Goal: Task Accomplishment & Management: Complete application form

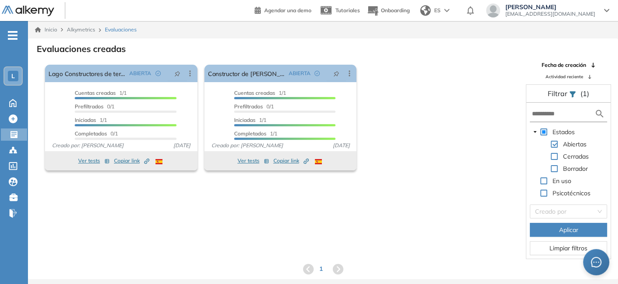
click at [186, 72] on icon at bounding box center [190, 73] width 9 height 9
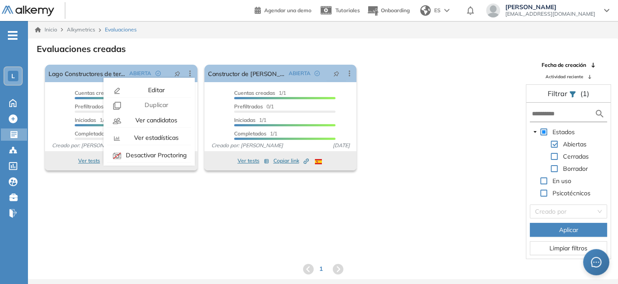
click at [166, 106] on span "Duplicar" at bounding box center [155, 105] width 25 height 8
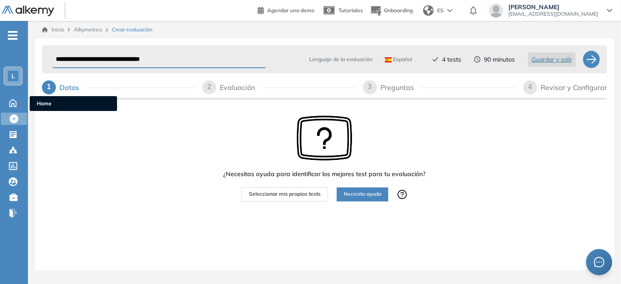
click at [12, 101] on icon at bounding box center [12, 102] width 15 height 10
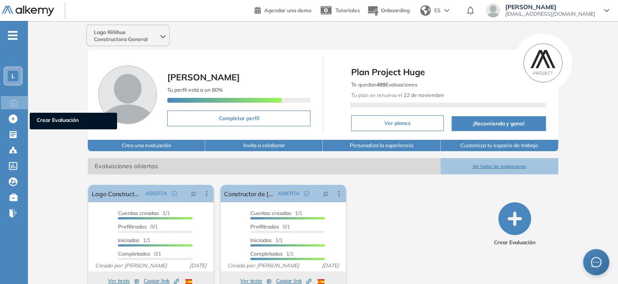
click at [9, 118] on icon at bounding box center [13, 119] width 9 height 9
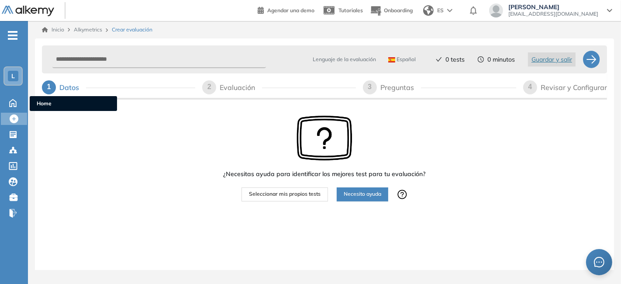
click at [11, 102] on icon at bounding box center [12, 102] width 15 height 10
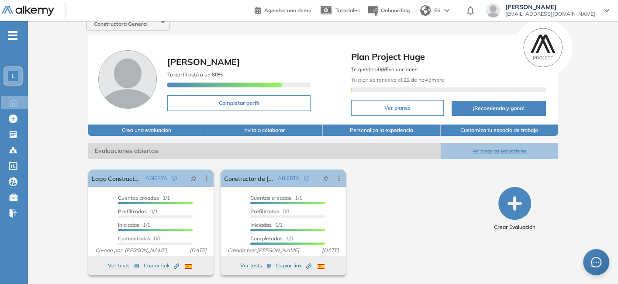
scroll to position [16, 0]
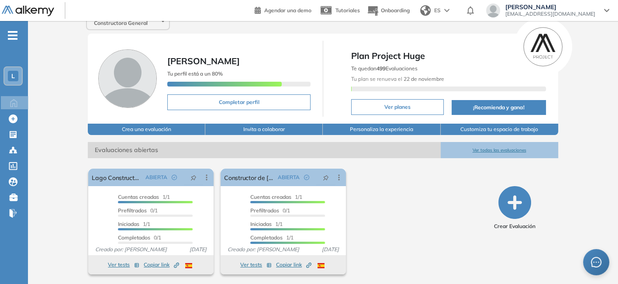
click at [208, 175] on icon at bounding box center [206, 177] width 9 height 9
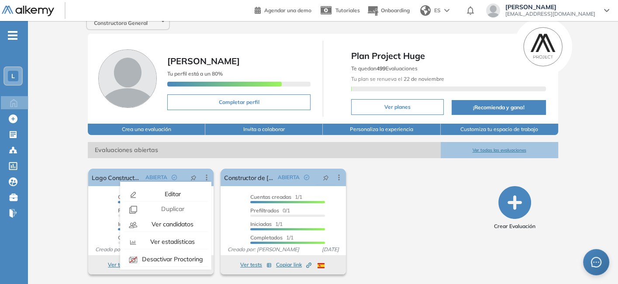
click at [180, 209] on span "Duplicar" at bounding box center [172, 209] width 25 height 8
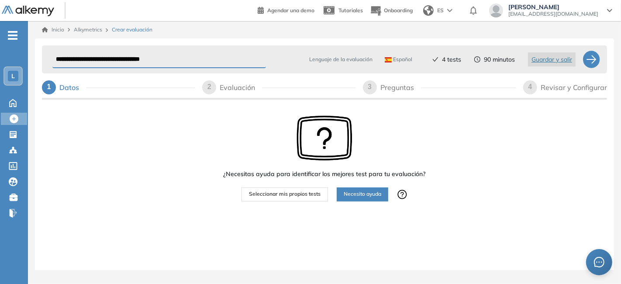
click at [293, 198] on span "Seleccionar mis propios tests" at bounding box center [285, 194] width 72 height 8
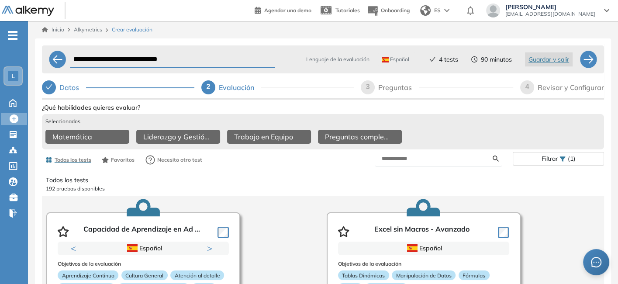
click at [372, 86] on div "3" at bounding box center [368, 87] width 14 height 14
select select "******"
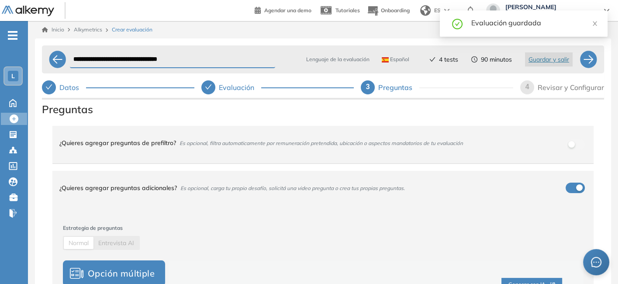
scroll to position [219, 0]
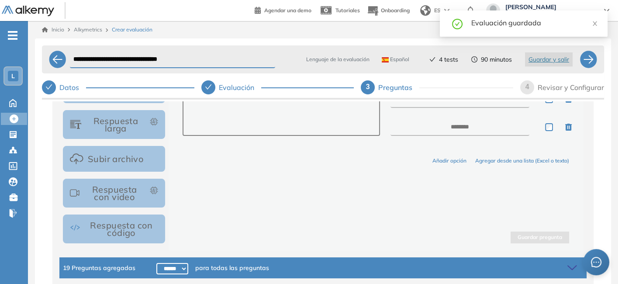
click at [229, 266] on span "para todas las preguntas" at bounding box center [232, 268] width 74 height 10
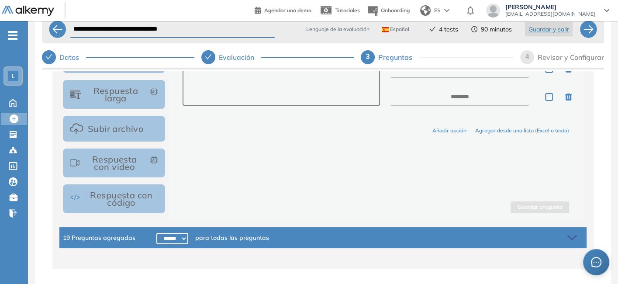
click at [568, 236] on icon at bounding box center [572, 238] width 9 height 4
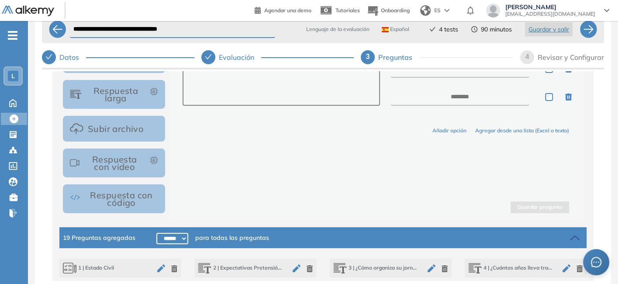
scroll to position [348, 0]
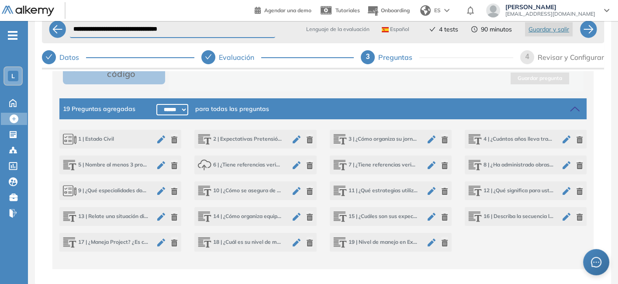
click at [442, 164] on icon "button" at bounding box center [445, 165] width 6 height 7
click at [442, 215] on icon "button" at bounding box center [445, 217] width 6 height 7
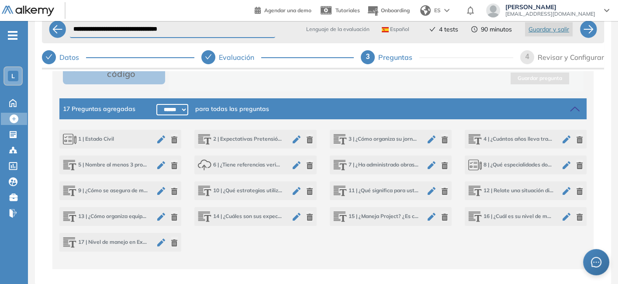
click at [577, 191] on icon "button" at bounding box center [580, 191] width 6 height 7
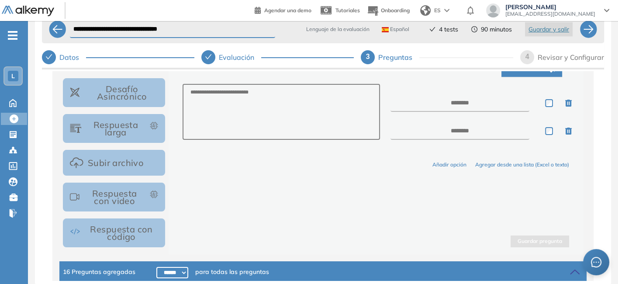
scroll to position [0, 0]
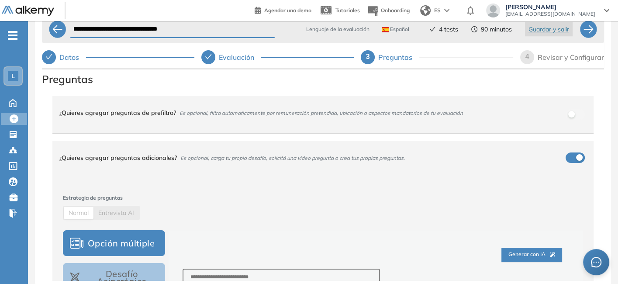
click at [569, 111] on div "¿Quieres agregar preguntas de prefiltro? Es opcional, filtra automaticamente po…" at bounding box center [317, 113] width 517 height 24
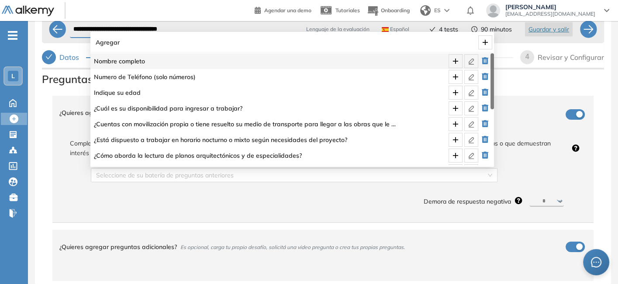
click at [488, 177] on div "Seleccione de su batería de preguntas anteriores" at bounding box center [294, 175] width 407 height 14
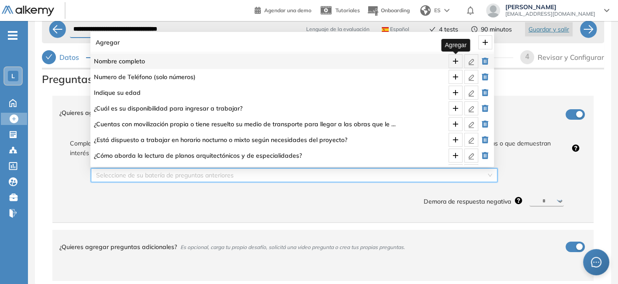
click at [456, 64] on icon "plus" at bounding box center [455, 61] width 7 height 7
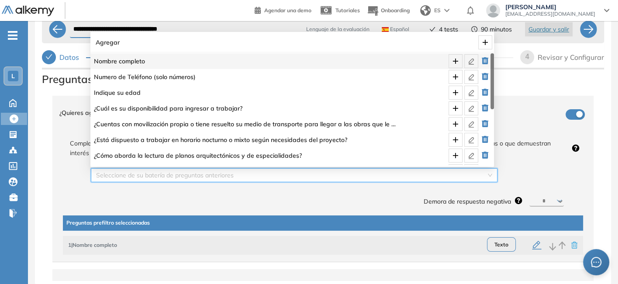
click at [482, 179] on input "search" at bounding box center [291, 175] width 390 height 13
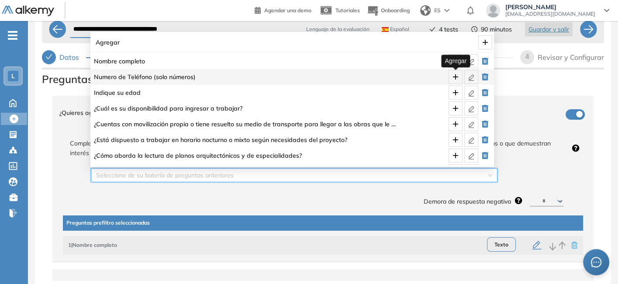
click at [456, 76] on icon "plus" at bounding box center [455, 76] width 7 height 7
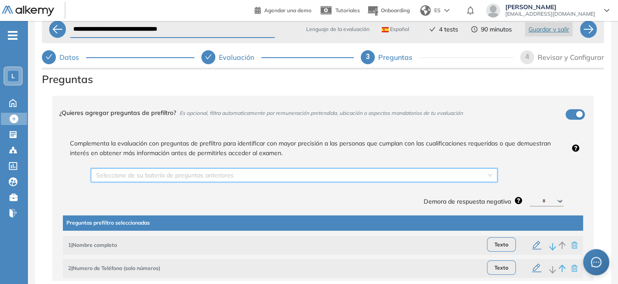
click at [484, 175] on div "Seleccione de su batería de preguntas anteriores" at bounding box center [294, 175] width 407 height 14
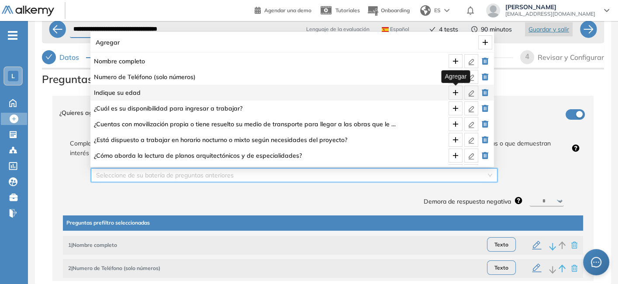
click at [457, 93] on icon "plus" at bounding box center [455, 92] width 7 height 7
click at [487, 176] on div "Seleccione de su batería de preguntas anteriores" at bounding box center [294, 175] width 407 height 14
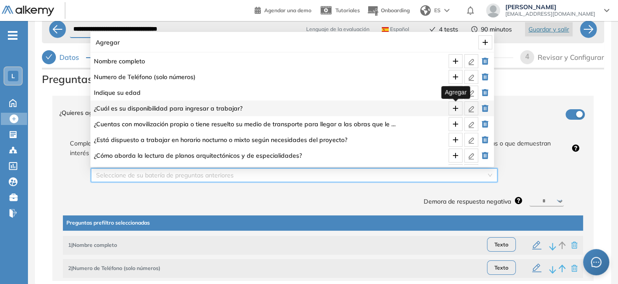
click at [457, 109] on icon "plus" at bounding box center [455, 108] width 7 height 7
click at [486, 174] on div "Seleccione de su batería de preguntas anteriores" at bounding box center [294, 175] width 407 height 14
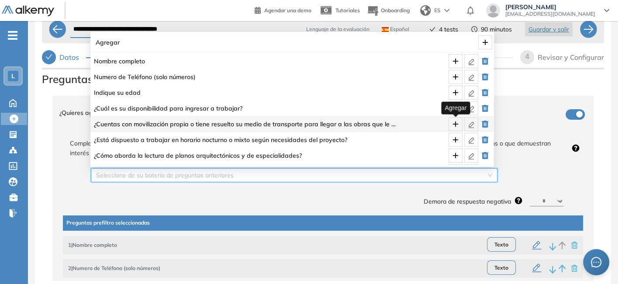
click at [455, 122] on icon "plus" at bounding box center [455, 124] width 7 height 7
click at [484, 173] on div "Seleccione de su batería de preguntas anteriores" at bounding box center [294, 175] width 407 height 14
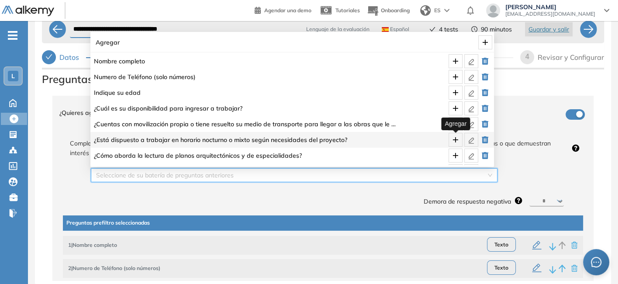
click at [455, 135] on button "button" at bounding box center [456, 140] width 14 height 14
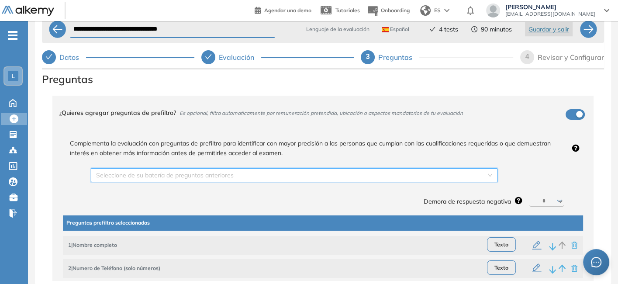
click at [483, 172] on div "Seleccione de su batería de preguntas anteriores" at bounding box center [294, 175] width 407 height 14
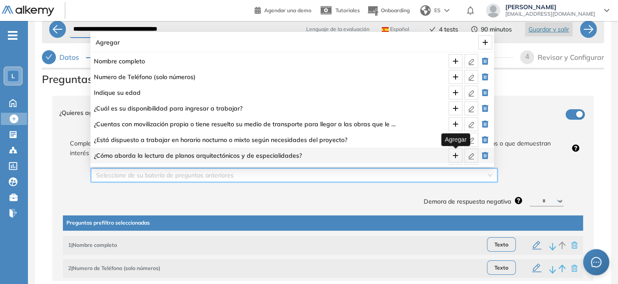
click at [456, 154] on icon "plus" at bounding box center [455, 155] width 7 height 7
click at [482, 176] on input "search" at bounding box center [291, 175] width 390 height 13
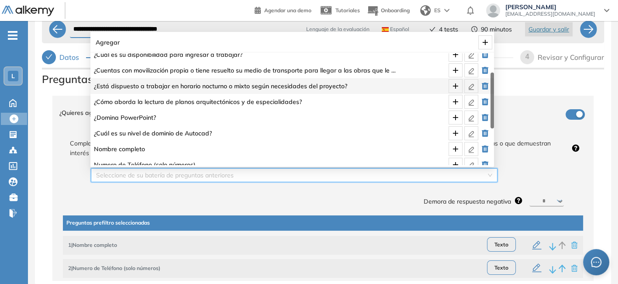
scroll to position [55, 0]
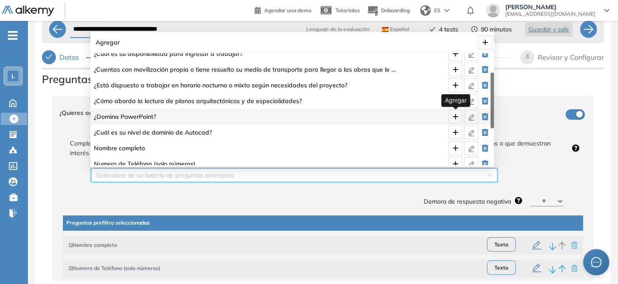
click at [457, 117] on icon "plus" at bounding box center [455, 116] width 7 height 7
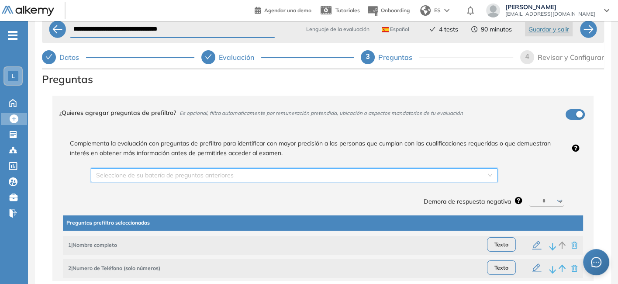
click at [486, 170] on div "Seleccione de su batería de preguntas anteriores" at bounding box center [294, 175] width 407 height 14
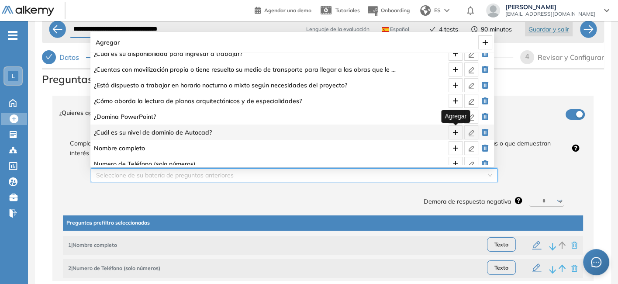
click at [455, 135] on icon "plus" at bounding box center [455, 132] width 7 height 7
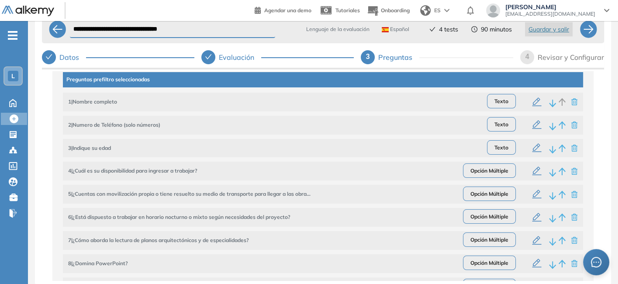
scroll to position [143, 0]
click at [535, 103] on icon "button" at bounding box center [537, 101] width 9 height 9
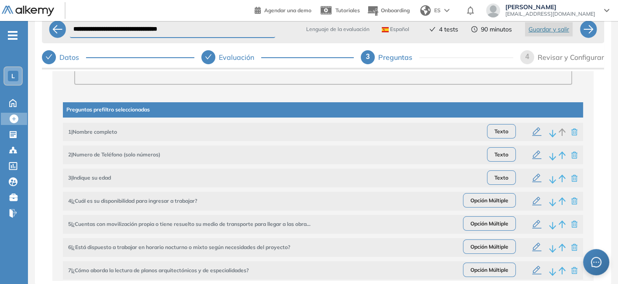
scroll to position [351, 0]
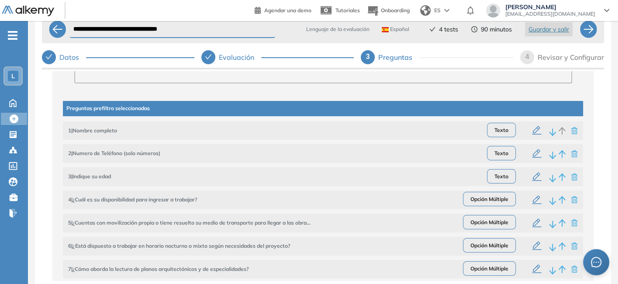
click at [532, 199] on icon "button" at bounding box center [537, 200] width 10 height 10
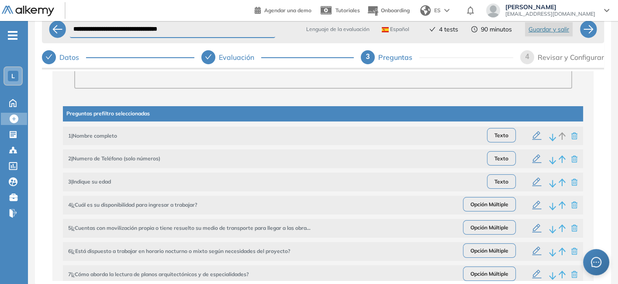
scroll to position [364, 0]
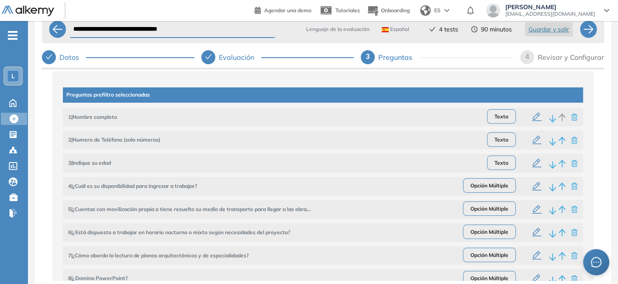
click at [533, 210] on icon "button" at bounding box center [537, 209] width 9 height 9
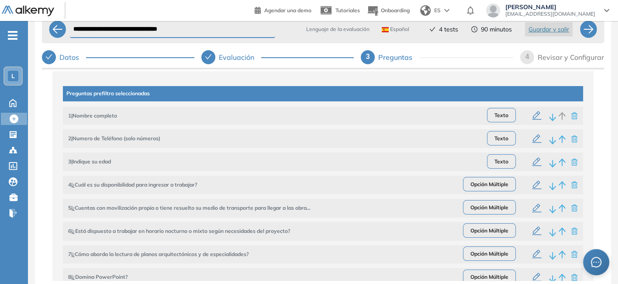
scroll to position [367, 0]
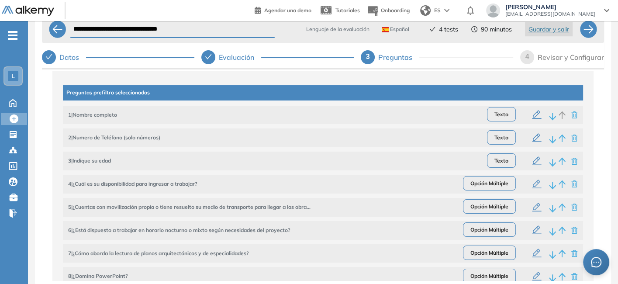
click at [533, 233] on icon "button" at bounding box center [537, 230] width 10 height 10
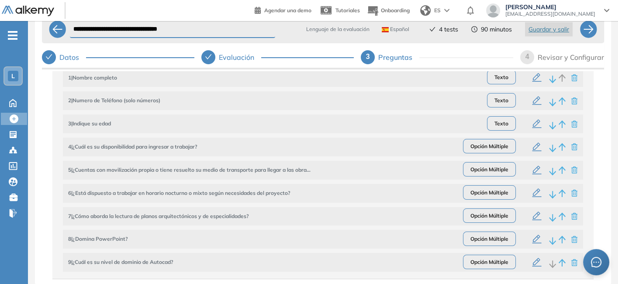
scroll to position [404, 0]
click at [532, 216] on icon "button" at bounding box center [537, 216] width 10 height 10
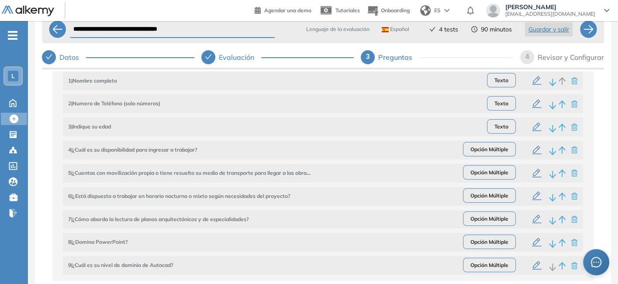
scroll to position [409, 0]
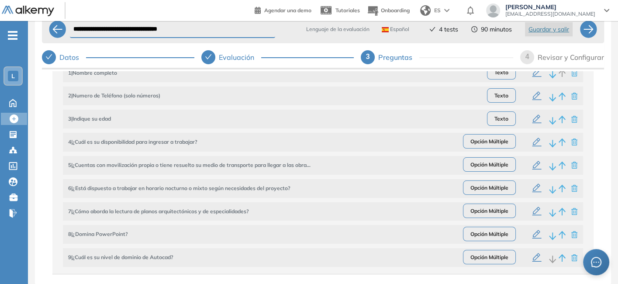
click at [533, 235] on icon "button" at bounding box center [537, 234] width 10 height 10
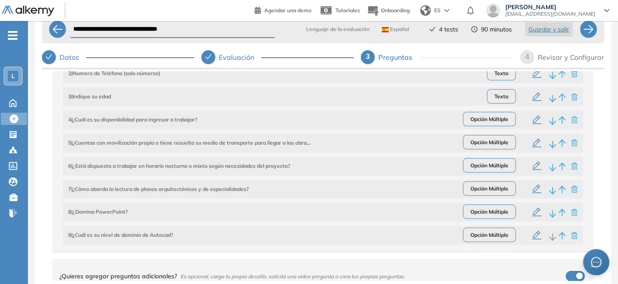
scroll to position [432, 0]
click at [533, 235] on icon "button" at bounding box center [537, 234] width 10 height 10
type textarea "**********"
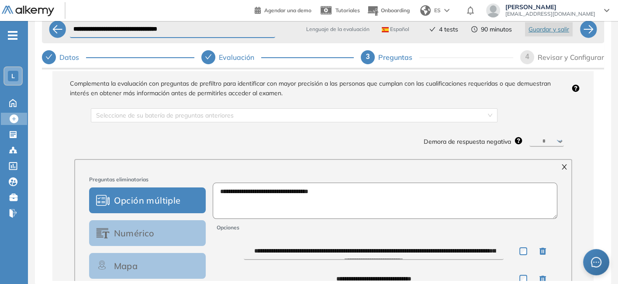
scroll to position [0, 0]
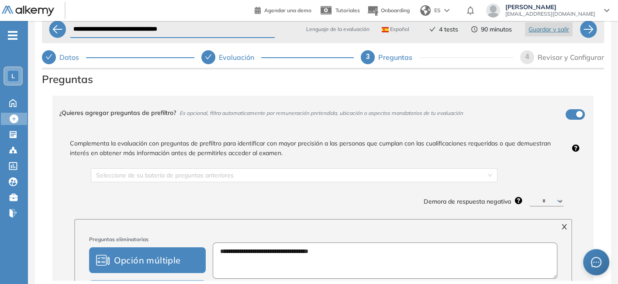
click at [542, 57] on div "Revisar y Configurar" at bounding box center [571, 57] width 66 height 14
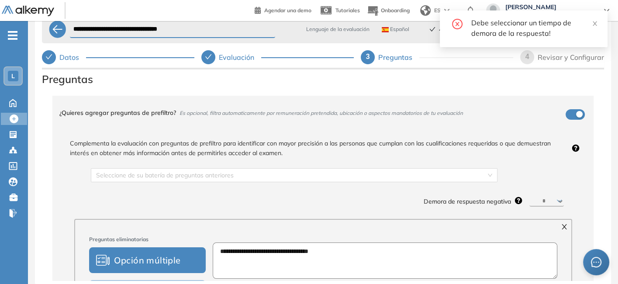
click at [555, 200] on select "********* ****** ****** ****** ******" at bounding box center [547, 201] width 35 height 10
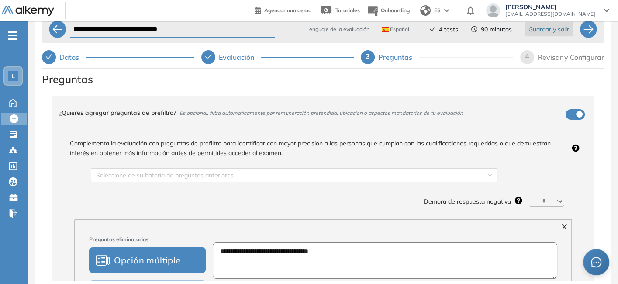
select select "**"
click at [530, 196] on select "********* ****** ****** ****** ******" at bounding box center [547, 201] width 35 height 10
click at [549, 61] on div "Revisar y Configurar" at bounding box center [571, 57] width 66 height 14
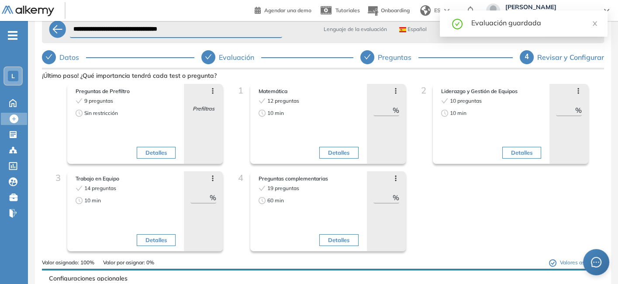
click at [550, 56] on div "Revisar y Configurar" at bounding box center [571, 57] width 67 height 14
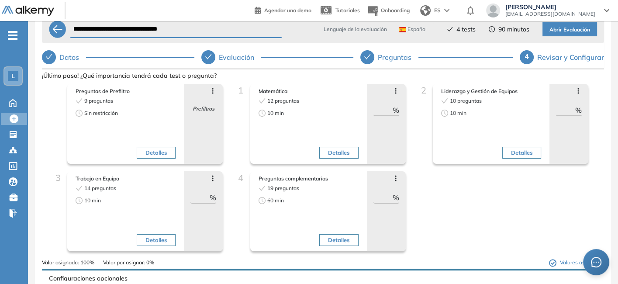
click at [340, 238] on button "Detalles" at bounding box center [338, 240] width 39 height 12
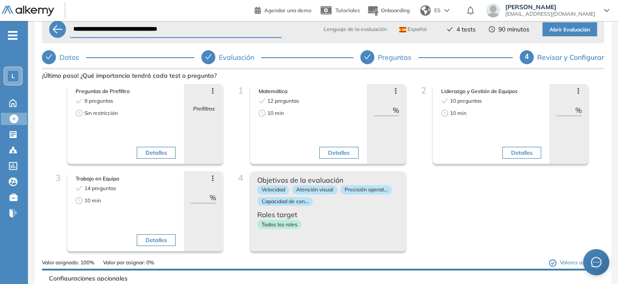
click at [457, 212] on div "Preguntas de Prefiltro 9 preguntas Sin restricción Detalles Avanzar posición Re…" at bounding box center [323, 171] width 548 height 175
click at [369, 60] on div at bounding box center [368, 57] width 14 height 14
select select "**"
select select "******"
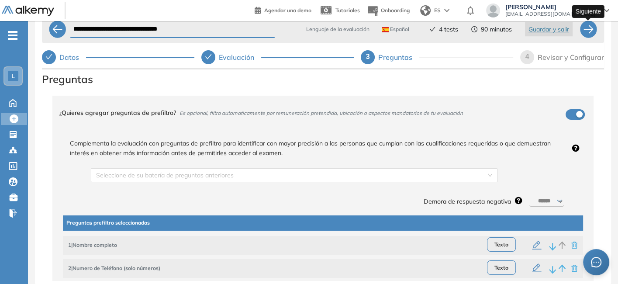
click at [592, 27] on div at bounding box center [588, 29] width 17 height 17
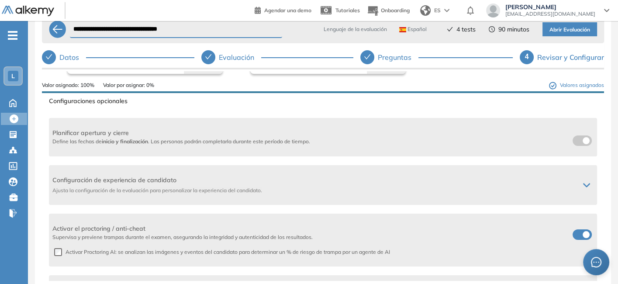
scroll to position [175, 0]
click at [576, 143] on span at bounding box center [576, 141] width 7 height 7
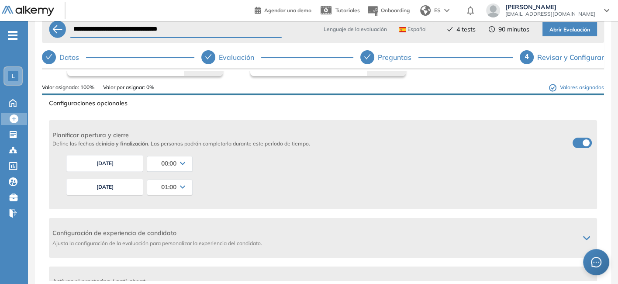
click at [121, 187] on button "[DATE]" at bounding box center [104, 187] width 77 height 17
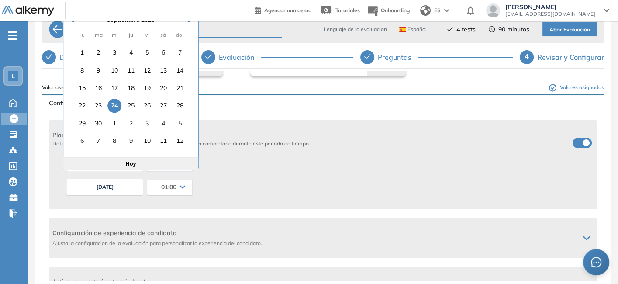
click at [181, 142] on div "12" at bounding box center [180, 141] width 14 height 14
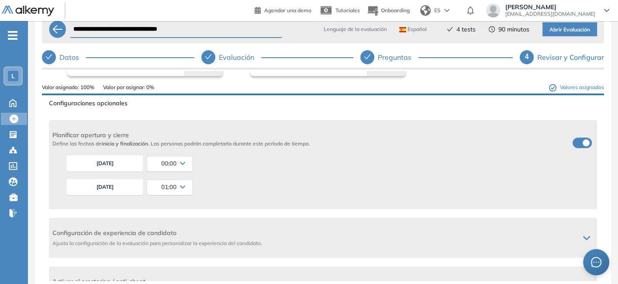
click at [181, 185] on icon at bounding box center [182, 186] width 5 height 3
click at [159, 239] on li "23:45" at bounding box center [157, 242] width 13 height 9
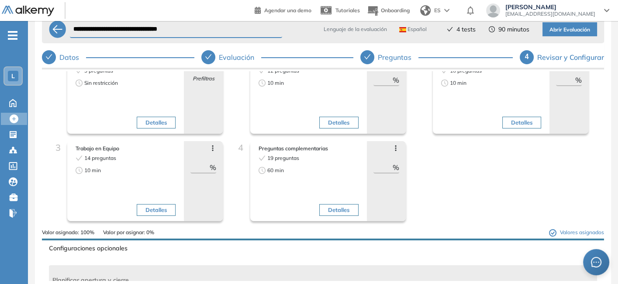
scroll to position [0, 0]
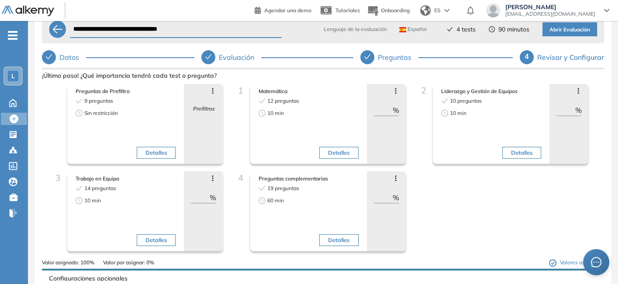
click at [564, 29] on span "Abrir Evaluación" at bounding box center [570, 30] width 41 height 8
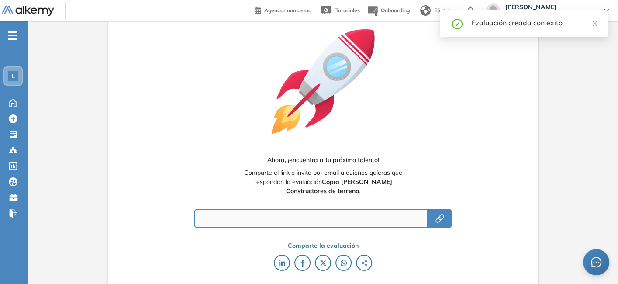
type input "**********"
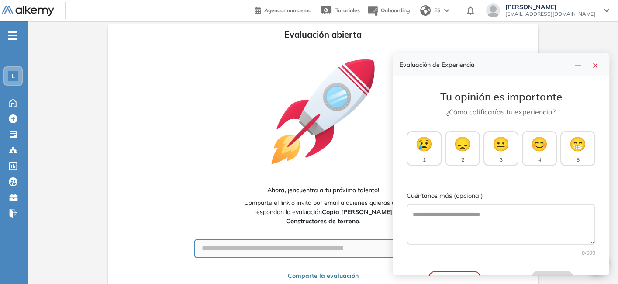
click at [594, 66] on icon "close" at bounding box center [595, 65] width 7 height 7
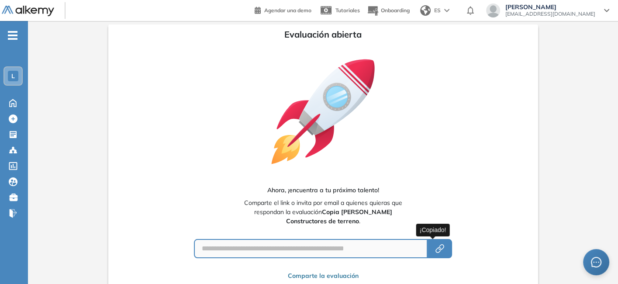
click at [435, 250] on icon "button" at bounding box center [440, 248] width 10 height 10
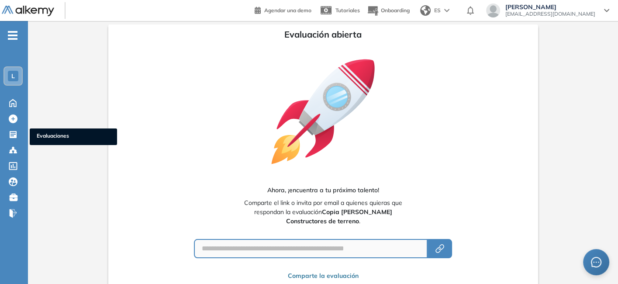
click at [13, 135] on icon at bounding box center [13, 134] width 9 height 9
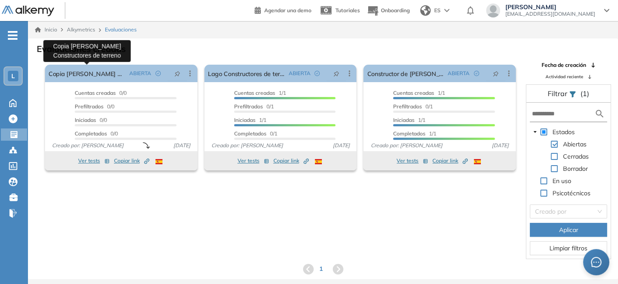
click at [82, 73] on link "Copia de Lago Constructores de terreno" at bounding box center [87, 73] width 77 height 17
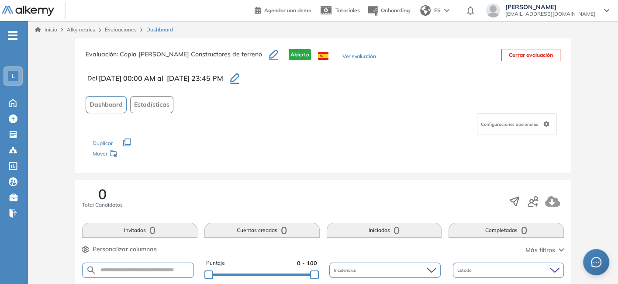
click at [269, 52] on icon "button" at bounding box center [273, 54] width 9 height 9
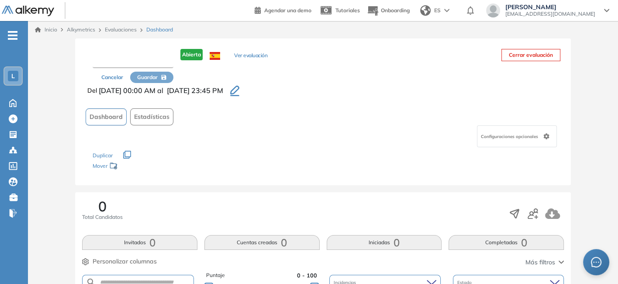
click at [142, 61] on input "text" at bounding box center [133, 60] width 81 height 16
type input "**********"
click at [169, 79] on button "Guardar" at bounding box center [152, 78] width 44 height 12
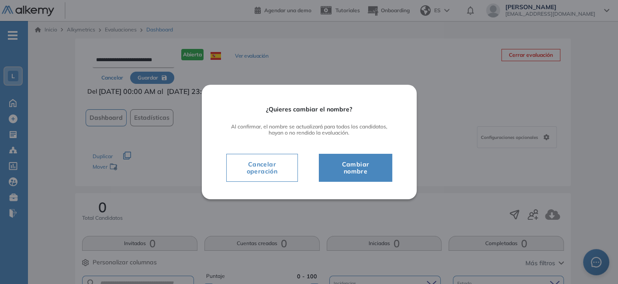
click at [352, 171] on span "Cambiar nombre" at bounding box center [355, 167] width 51 height 17
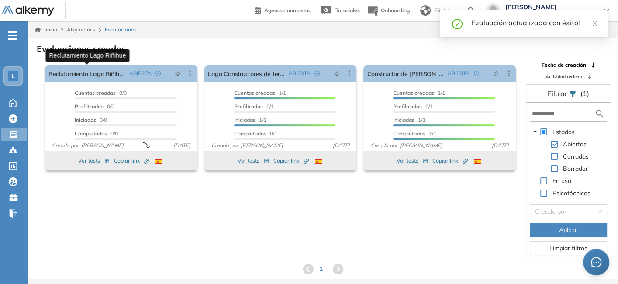
click at [108, 73] on link "Reclutamiento Lago Riñihue" at bounding box center [87, 73] width 77 height 17
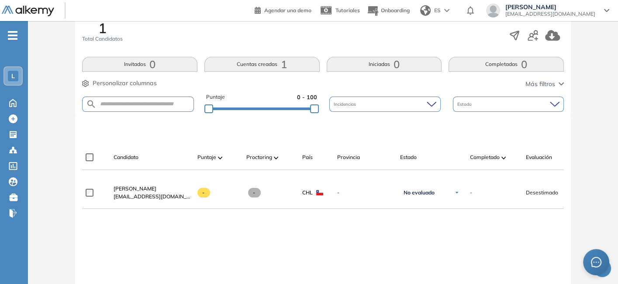
scroll to position [167, 0]
click at [138, 191] on span "[PERSON_NAME]" at bounding box center [135, 188] width 43 height 7
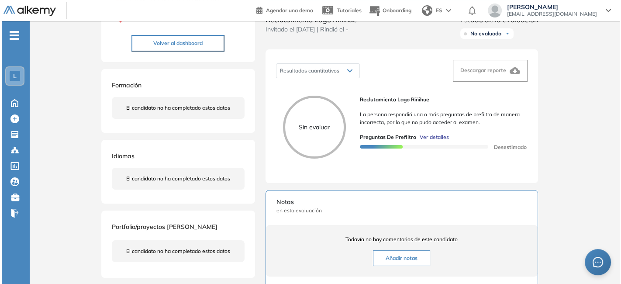
scroll to position [108, 0]
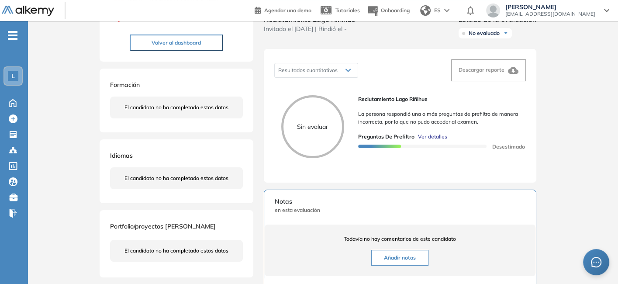
click at [434, 141] on span "Ver detalles" at bounding box center [432, 137] width 29 height 8
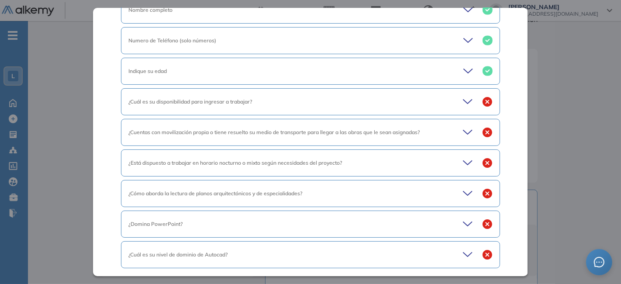
scroll to position [73, 0]
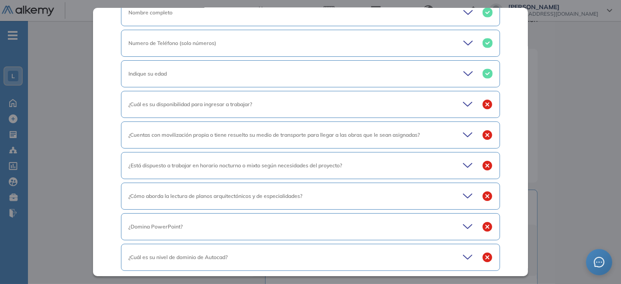
click at [464, 105] on icon at bounding box center [469, 104] width 12 height 12
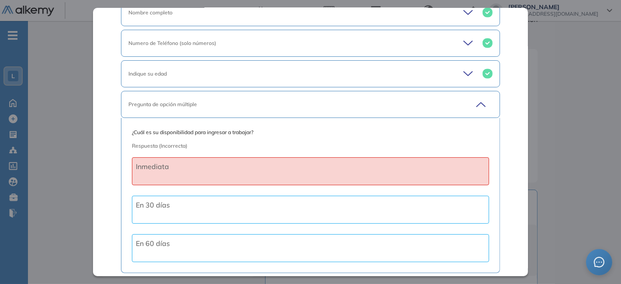
scroll to position [120, 0]
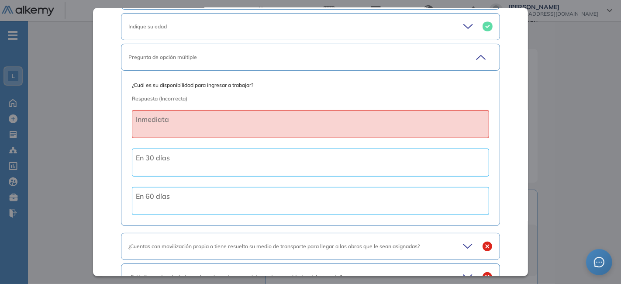
click at [463, 249] on icon at bounding box center [469, 246] width 12 height 12
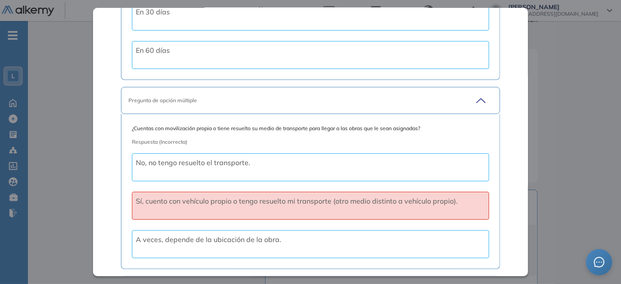
scroll to position [418, 0]
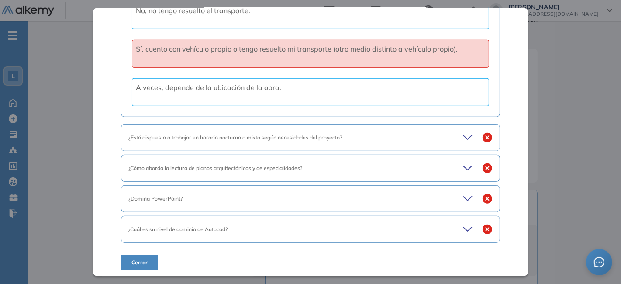
click at [463, 136] on icon at bounding box center [469, 138] width 12 height 12
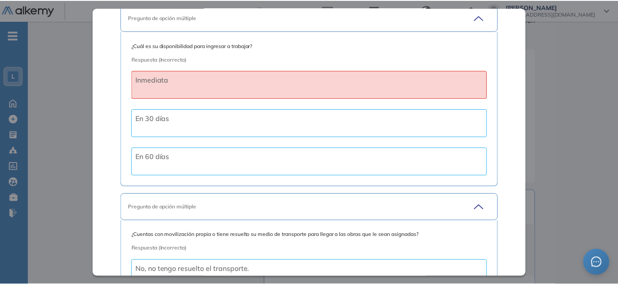
scroll to position [0, 0]
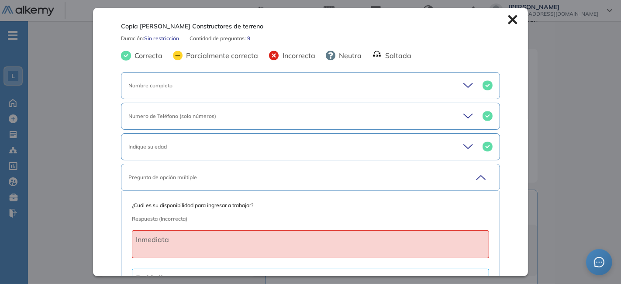
click at [508, 21] on icon at bounding box center [512, 19] width 9 height 9
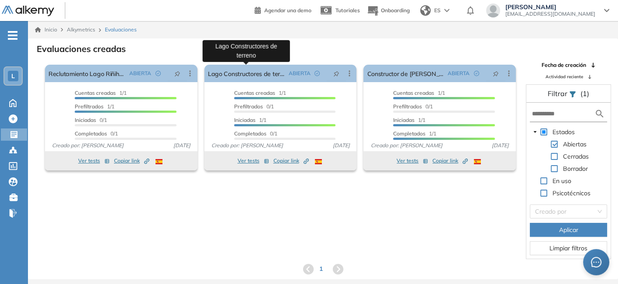
click at [248, 75] on link "Lago Constructores de terreno" at bounding box center [246, 73] width 77 height 17
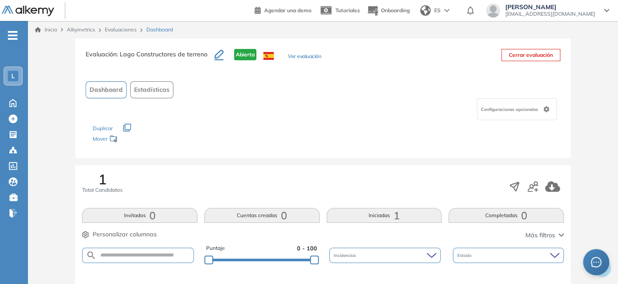
click at [245, 56] on span "Abierta" at bounding box center [245, 54] width 22 height 11
click at [298, 56] on button "Ver evaluación" at bounding box center [304, 56] width 33 height 9
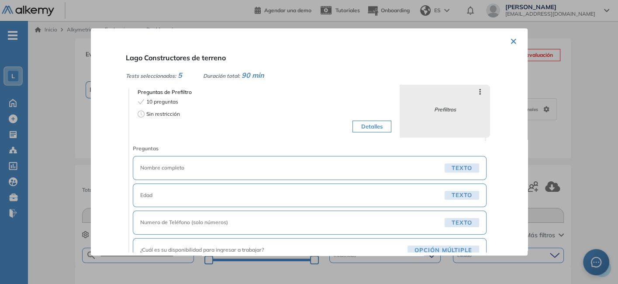
click at [510, 40] on button "×" at bounding box center [513, 40] width 7 height 17
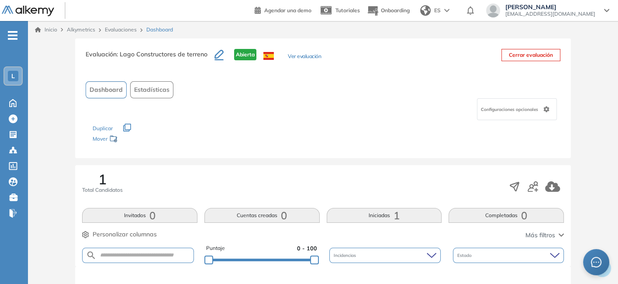
click at [132, 31] on link "Evaluaciones" at bounding box center [121, 29] width 32 height 7
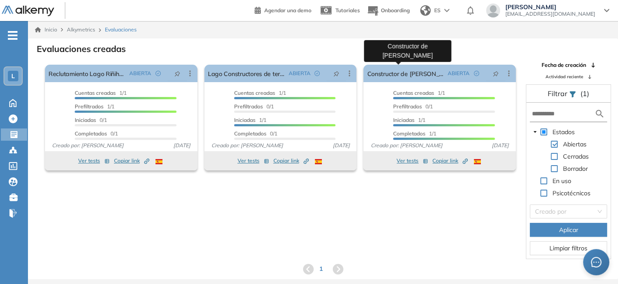
click at [384, 76] on link "Constructor de [PERSON_NAME]" at bounding box center [405, 73] width 77 height 17
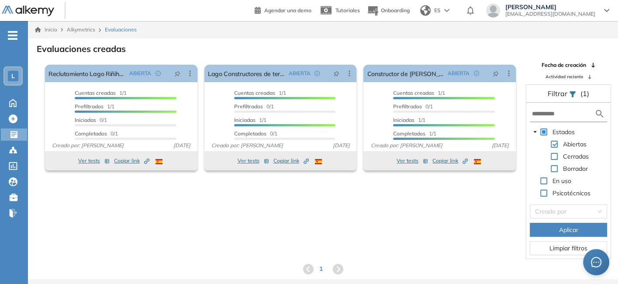
click at [190, 75] on icon at bounding box center [190, 73] width 1 height 6
click at [184, 190] on div "El proctoring será activado ¡Importante!: Los usuarios que ya realizaron la eva…" at bounding box center [323, 160] width 590 height 198
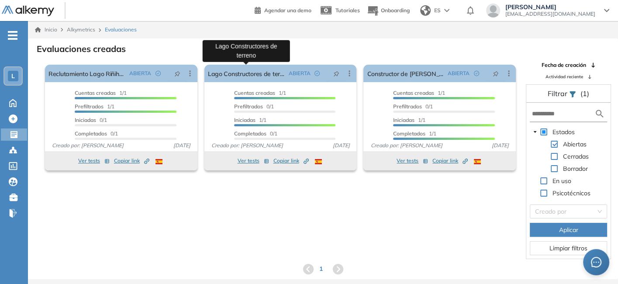
click at [240, 74] on link "Lago Constructores de terreno" at bounding box center [246, 73] width 77 height 17
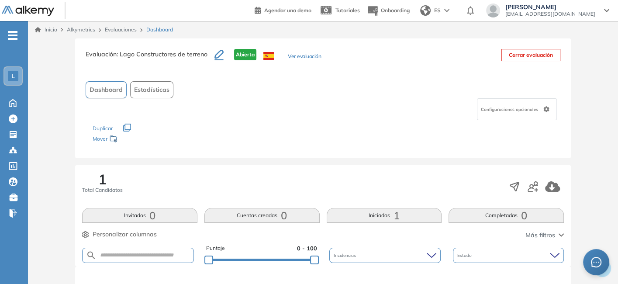
click at [301, 54] on button "Ver evaluación" at bounding box center [304, 56] width 33 height 9
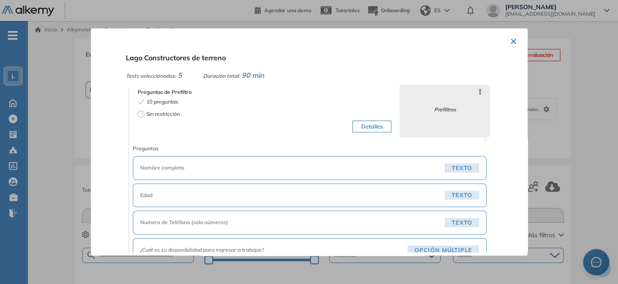
click at [510, 40] on button "×" at bounding box center [513, 40] width 7 height 17
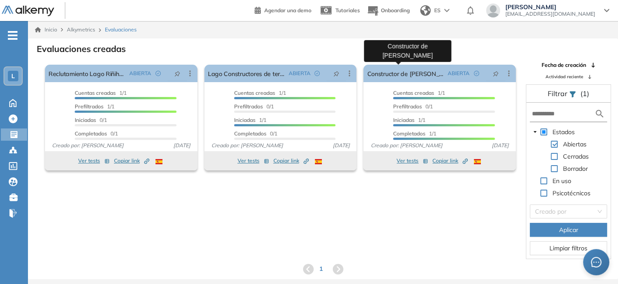
click at [413, 72] on link "Constructor de [PERSON_NAME]" at bounding box center [405, 73] width 77 height 17
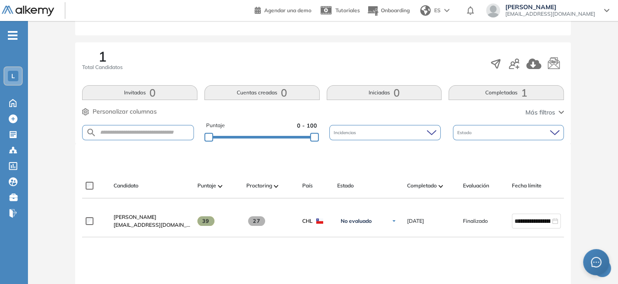
scroll to position [123, 0]
click at [131, 217] on span "[PERSON_NAME]" at bounding box center [135, 216] width 43 height 7
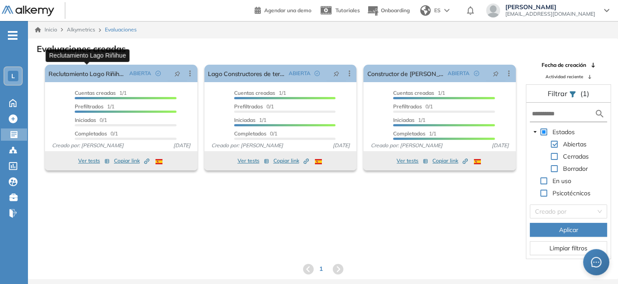
click at [80, 72] on link "Reclutamiento Lago Riñihue" at bounding box center [87, 73] width 77 height 17
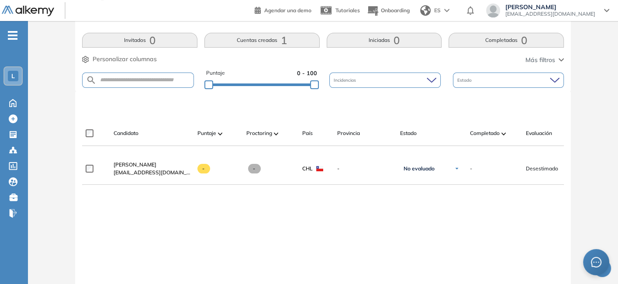
scroll to position [191, 0]
click at [128, 168] on link "[PERSON_NAME]" at bounding box center [152, 164] width 77 height 8
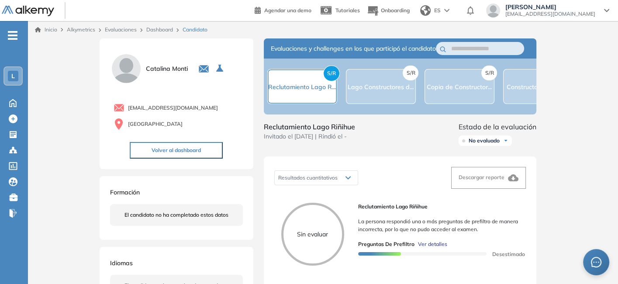
scroll to position [15, 0]
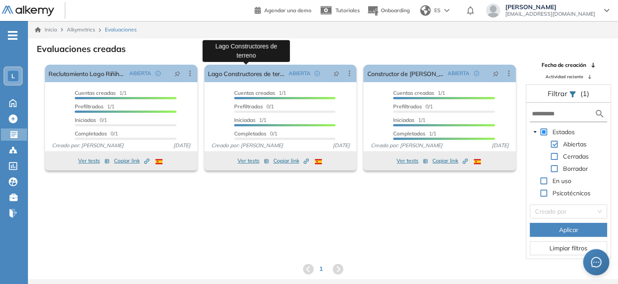
click at [215, 73] on link "Lago Constructores de terreno" at bounding box center [246, 73] width 77 height 17
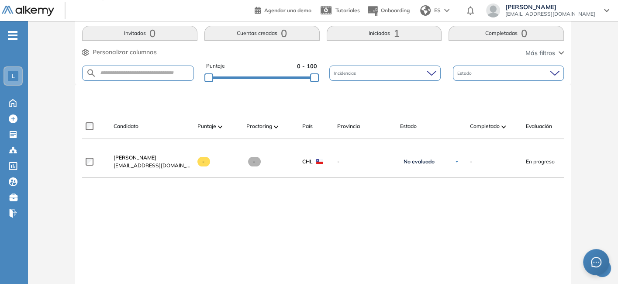
scroll to position [182, 0]
click at [139, 158] on span "[PERSON_NAME]" at bounding box center [135, 157] width 43 height 7
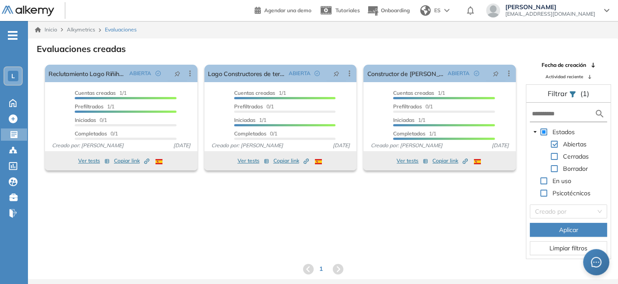
click at [188, 73] on icon at bounding box center [190, 73] width 9 height 9
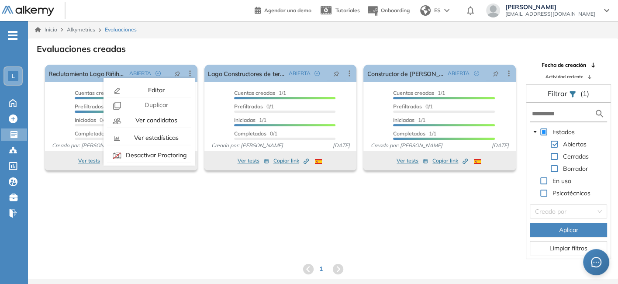
click at [160, 92] on span "Editar" at bounding box center [155, 90] width 18 height 8
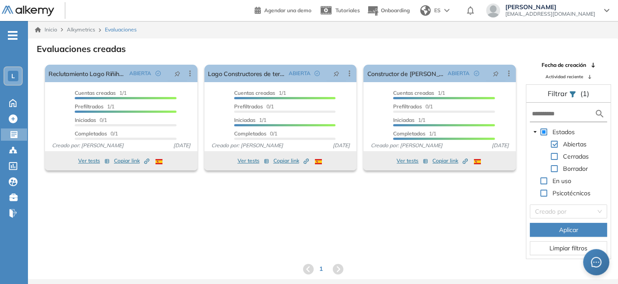
click at [190, 72] on icon at bounding box center [190, 73] width 1 height 6
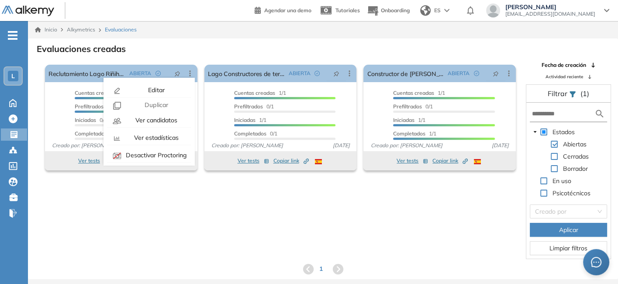
click at [163, 107] on span "Duplicar" at bounding box center [155, 105] width 25 height 8
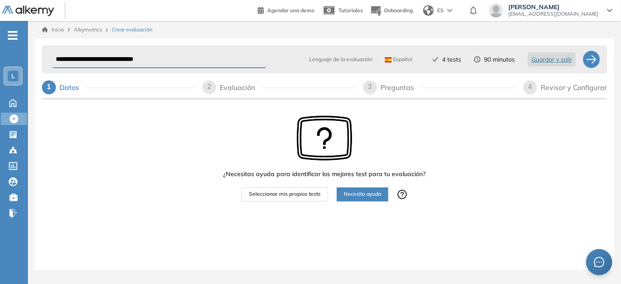
click at [218, 90] on div "2 Evaluación" at bounding box center [278, 87] width 153 height 14
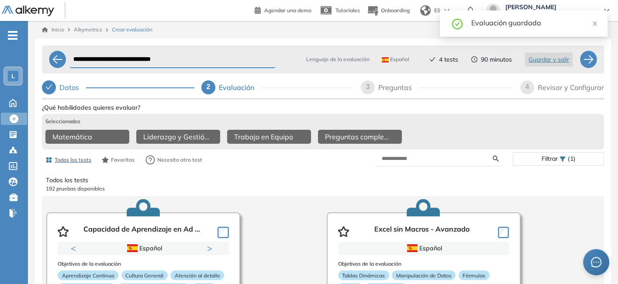
click at [365, 84] on div "3" at bounding box center [368, 87] width 14 height 14
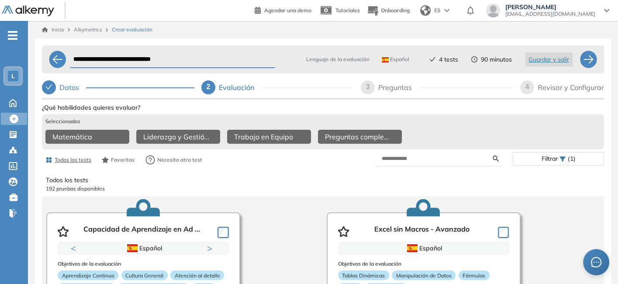
select select "******"
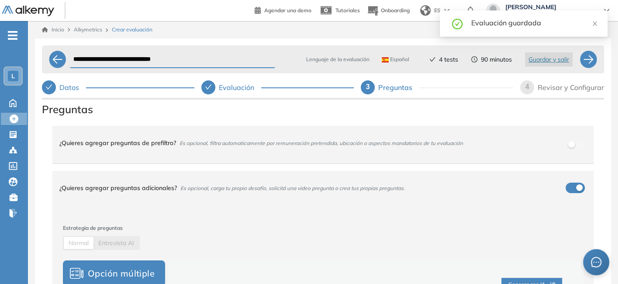
click at [336, 147] on div "¿Quieres agregar preguntas de prefiltro? Es opcional, filtra automaticamente po…" at bounding box center [317, 143] width 517 height 24
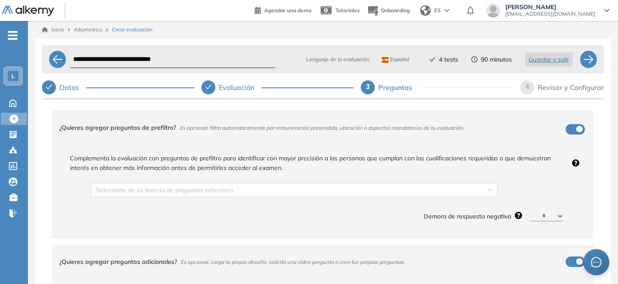
scroll to position [16, 0]
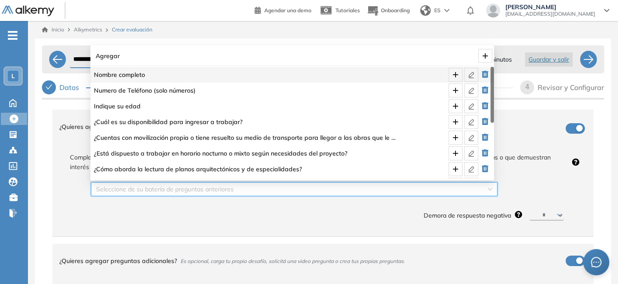
click at [448, 189] on input "search" at bounding box center [291, 189] width 390 height 13
click at [453, 75] on icon "plus" at bounding box center [455, 74] width 7 height 7
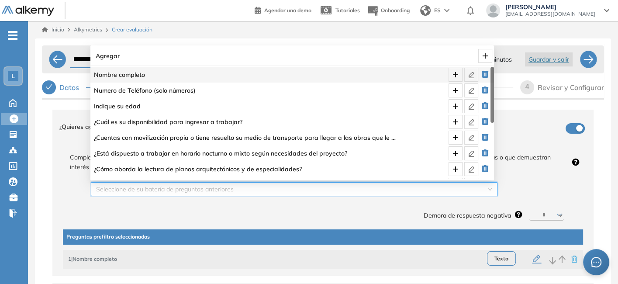
click at [488, 187] on div "Seleccione de su batería de preguntas anteriores" at bounding box center [294, 189] width 407 height 14
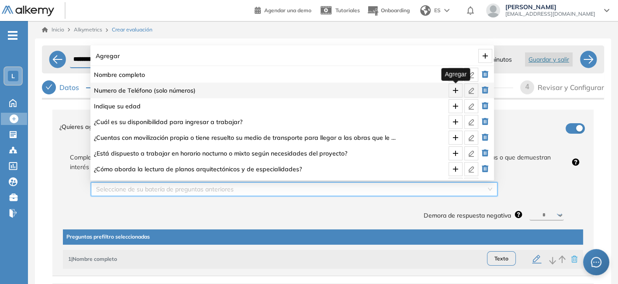
click at [454, 89] on icon "plus" at bounding box center [455, 90] width 7 height 7
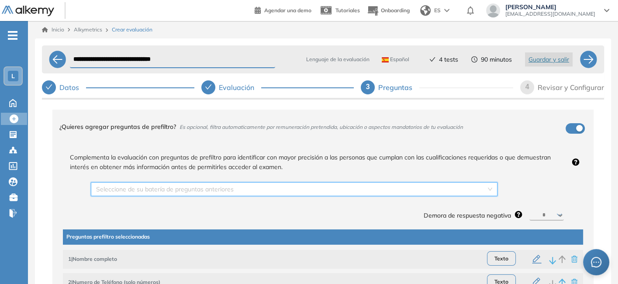
click at [488, 191] on div "Seleccione de su batería de preguntas anteriores" at bounding box center [294, 189] width 407 height 14
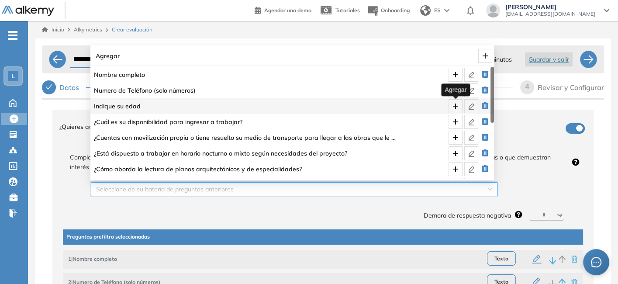
click at [457, 105] on icon "plus" at bounding box center [455, 106] width 7 height 7
click at [486, 188] on div "Seleccione de su batería de preguntas anteriores" at bounding box center [294, 189] width 407 height 14
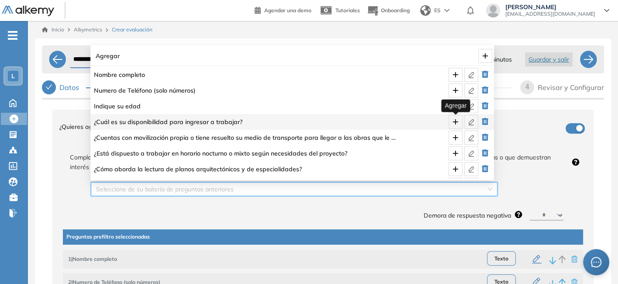
click at [454, 122] on icon "plus" at bounding box center [455, 121] width 7 height 7
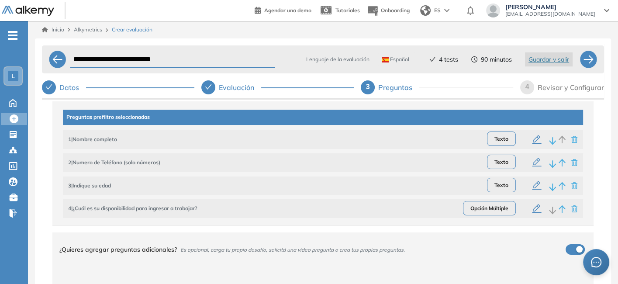
scroll to position [137, 0]
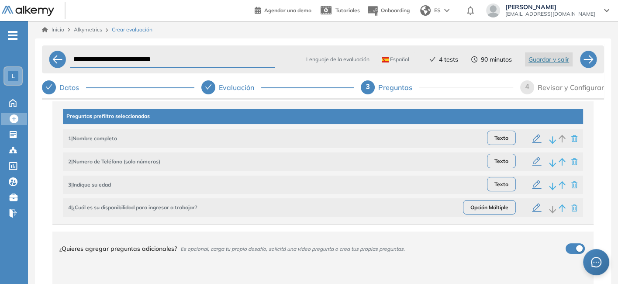
click at [181, 209] on span "4 | ¿Cuál es su disponibilidad para ingresar a trabajar?" at bounding box center [132, 208] width 129 height 8
click at [534, 209] on icon "button" at bounding box center [537, 208] width 10 height 10
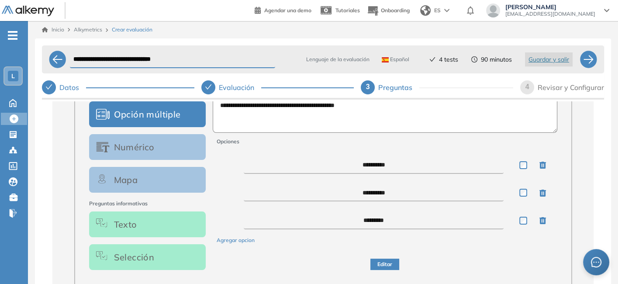
scroll to position [182, 0]
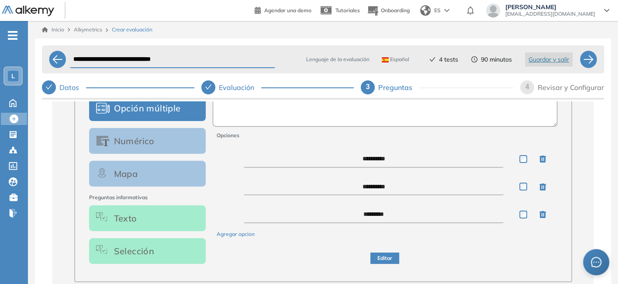
click at [382, 264] on button "Editar" at bounding box center [385, 259] width 29 height 12
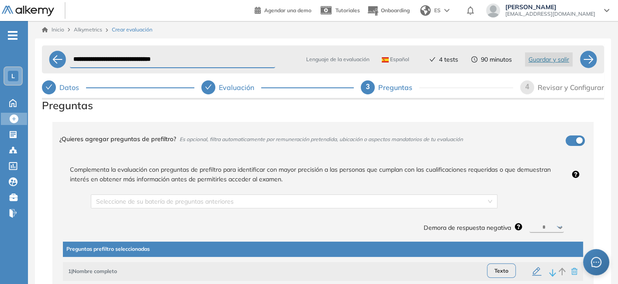
scroll to position [0, 0]
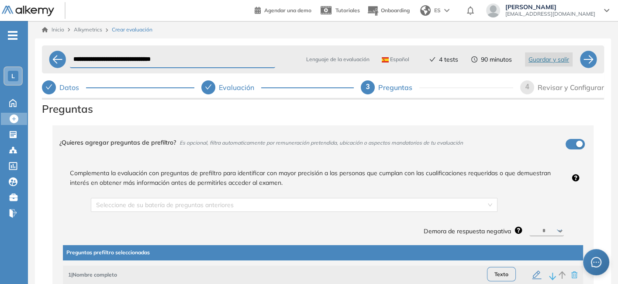
click at [548, 228] on select "********* ****** ****** ****** ******" at bounding box center [547, 231] width 35 height 10
select select "**"
click at [530, 226] on select "********* ****** ****** ****** ******" at bounding box center [547, 231] width 35 height 10
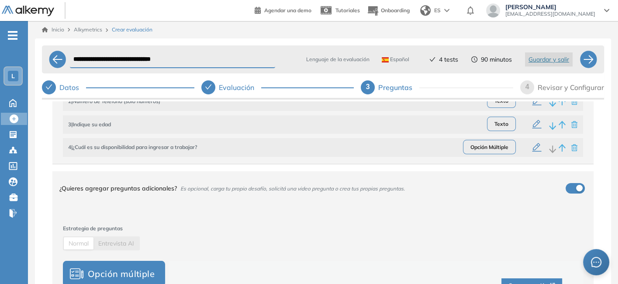
scroll to position [194, 0]
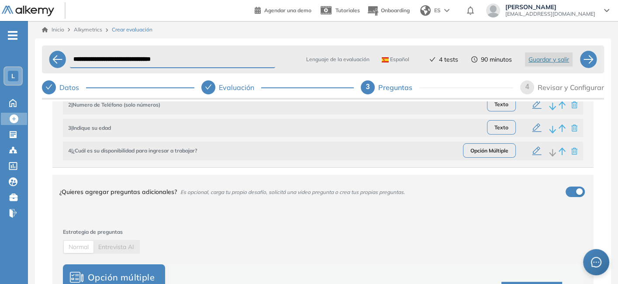
click at [550, 87] on div "Revisar y Configurar" at bounding box center [571, 87] width 66 height 14
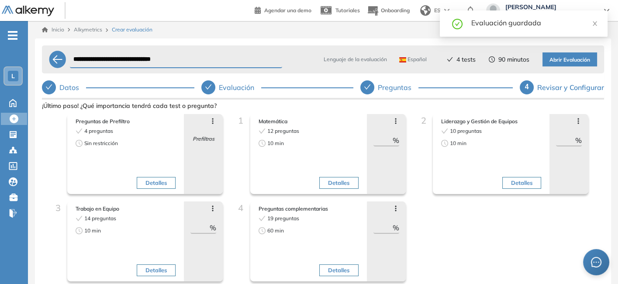
click at [141, 181] on button "Detalles" at bounding box center [156, 183] width 39 height 12
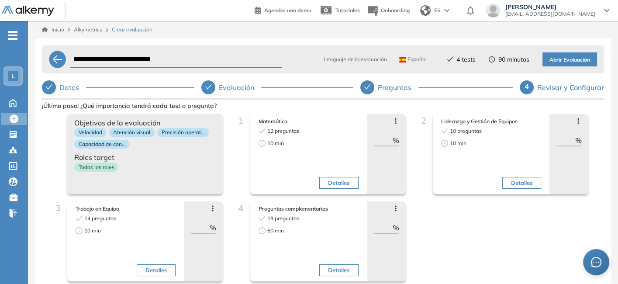
click at [198, 171] on div "Todos los roles" at bounding box center [145, 169] width 142 height 13
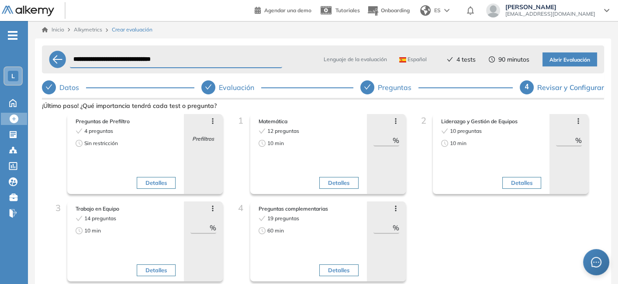
click at [212, 121] on icon at bounding box center [212, 121] width 1 height 6
click at [470, 233] on div "Preguntas de Prefiltro 4 preguntas Sin restricción Detalles Avanzar posición Re…" at bounding box center [323, 201] width 548 height 175
click at [576, 56] on span "Abrir Evaluación" at bounding box center [570, 60] width 41 height 8
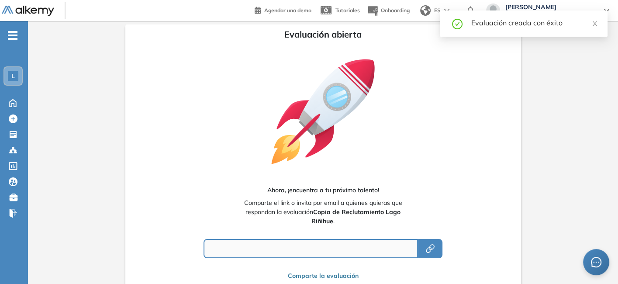
type input "**********"
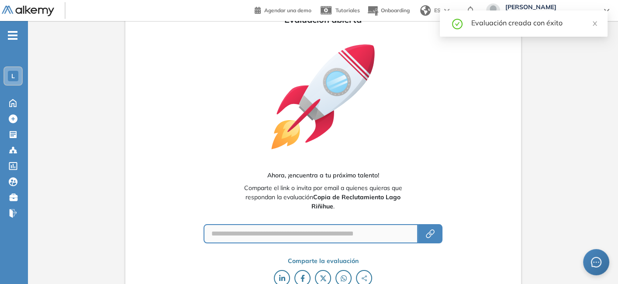
scroll to position [52, 0]
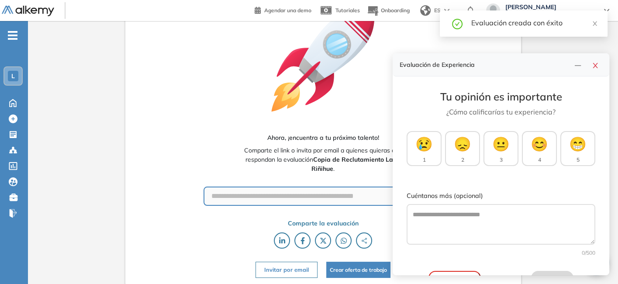
click at [593, 66] on icon "close" at bounding box center [595, 65] width 7 height 7
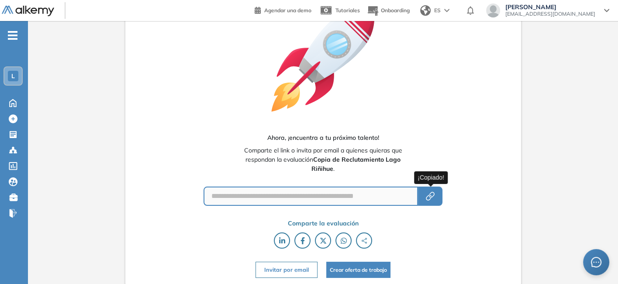
click at [433, 198] on icon "button" at bounding box center [430, 196] width 10 height 10
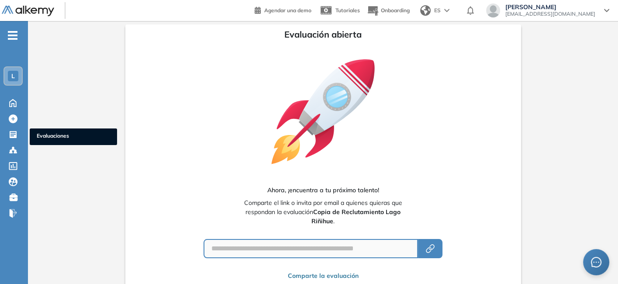
click at [14, 131] on icon at bounding box center [13, 134] width 7 height 7
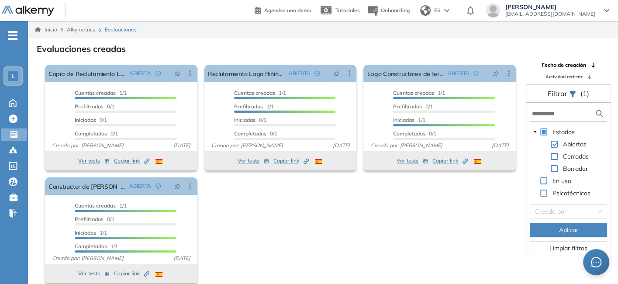
click at [188, 72] on icon at bounding box center [190, 73] width 9 height 9
click at [182, 52] on div "Evaluaciones creadas" at bounding box center [323, 48] width 576 height 12
click at [187, 74] on icon at bounding box center [190, 73] width 9 height 9
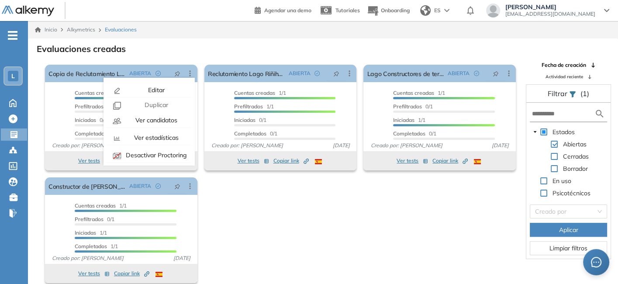
click at [170, 86] on div "Editar" at bounding box center [156, 90] width 64 height 10
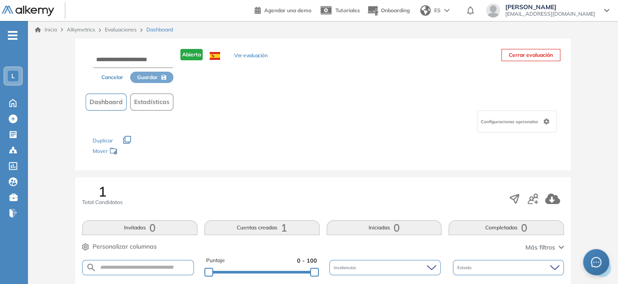
click at [539, 52] on button "Cerrar evaluación" at bounding box center [531, 55] width 59 height 12
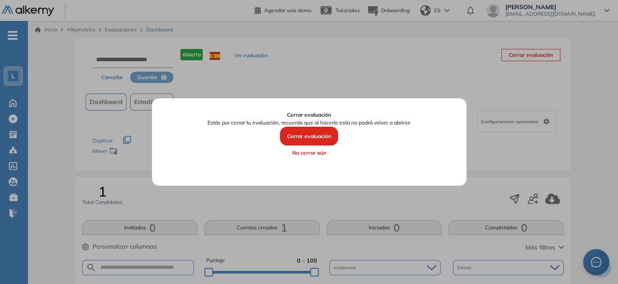
click at [297, 135] on button "Cerrar evaluación" at bounding box center [309, 136] width 58 height 19
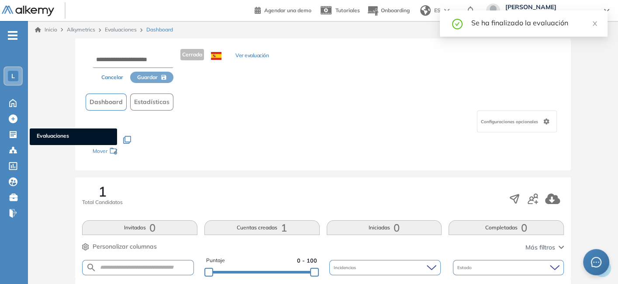
click at [14, 132] on icon at bounding box center [13, 134] width 7 height 7
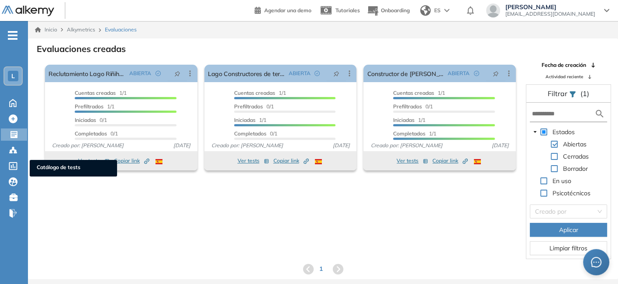
click at [15, 167] on icon at bounding box center [13, 166] width 8 height 8
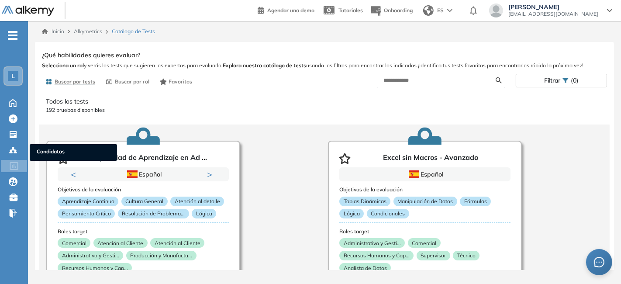
click at [12, 146] on icon at bounding box center [13, 150] width 9 height 9
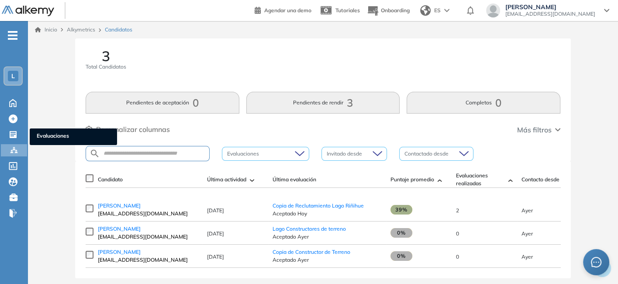
click at [11, 132] on icon at bounding box center [13, 134] width 7 height 7
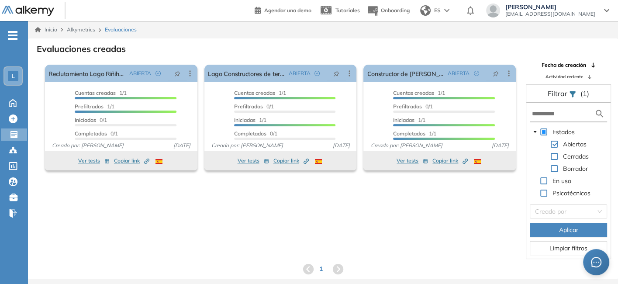
click at [190, 73] on icon at bounding box center [190, 73] width 1 height 6
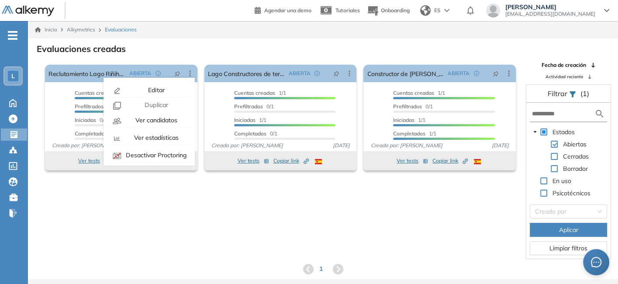
click at [168, 104] on div "Duplicar" at bounding box center [156, 105] width 64 height 9
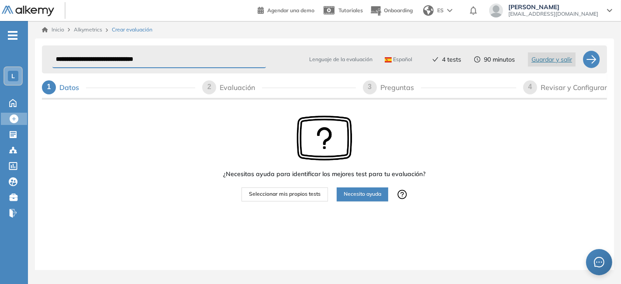
click at [208, 87] on span "2" at bounding box center [210, 86] width 4 height 7
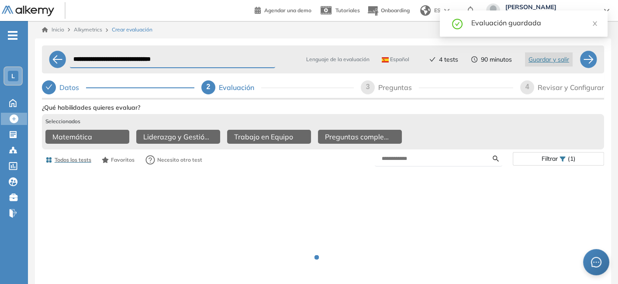
click at [207, 87] on span "2" at bounding box center [209, 86] width 4 height 7
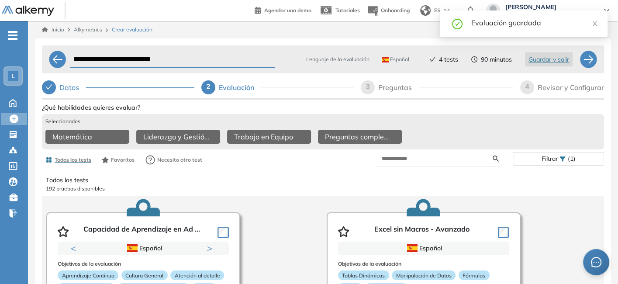
click at [367, 90] on span "3" at bounding box center [368, 86] width 4 height 7
select select "******"
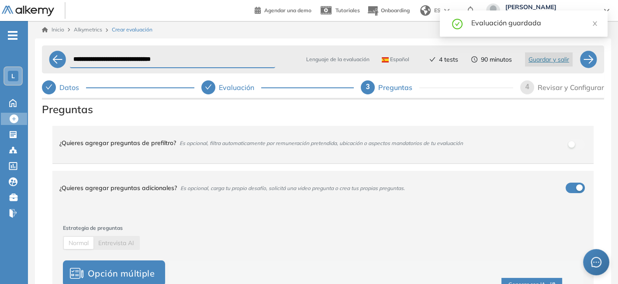
click at [305, 147] on div "¿Quieres agregar preguntas de prefiltro? Es opcional, filtra automaticamente po…" at bounding box center [317, 143] width 517 height 24
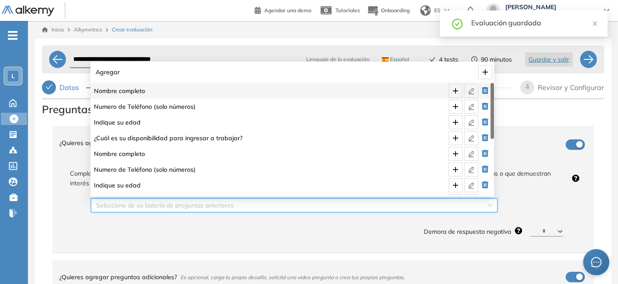
click at [313, 203] on input "search" at bounding box center [291, 205] width 390 height 13
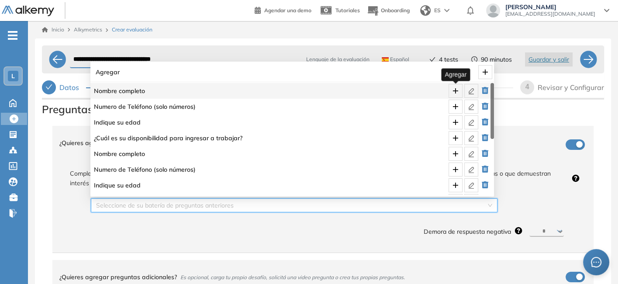
click at [457, 93] on icon "plus" at bounding box center [455, 90] width 7 height 7
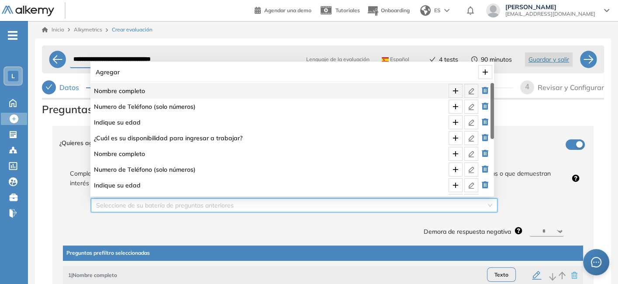
click at [477, 202] on input "search" at bounding box center [291, 205] width 390 height 13
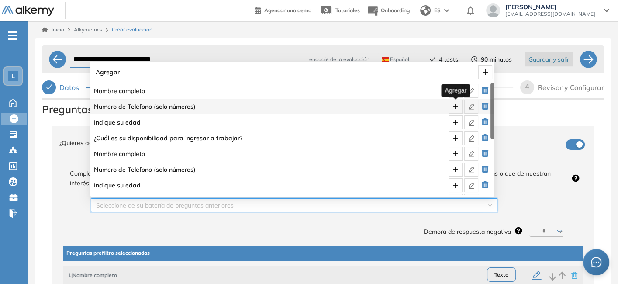
click at [455, 107] on icon "plus" at bounding box center [455, 106] width 7 height 7
click at [488, 207] on div "Seleccione de su batería de preguntas anteriores" at bounding box center [294, 205] width 407 height 14
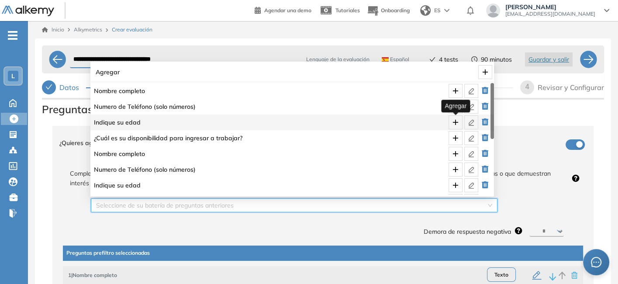
click at [455, 122] on icon "plus" at bounding box center [455, 122] width 7 height 7
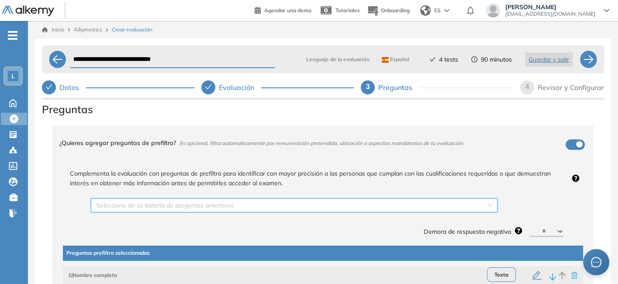
click at [486, 205] on div "Seleccione de su batería de preguntas anteriores" at bounding box center [294, 205] width 407 height 14
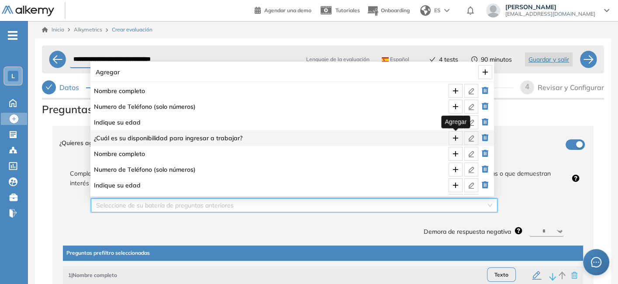
click at [457, 139] on icon "plus" at bounding box center [455, 138] width 7 height 7
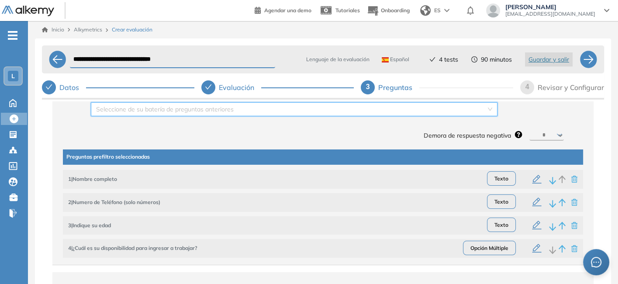
scroll to position [97, 0]
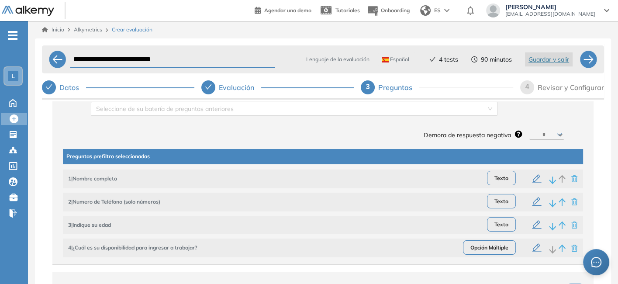
click at [533, 250] on icon "button" at bounding box center [537, 248] width 9 height 9
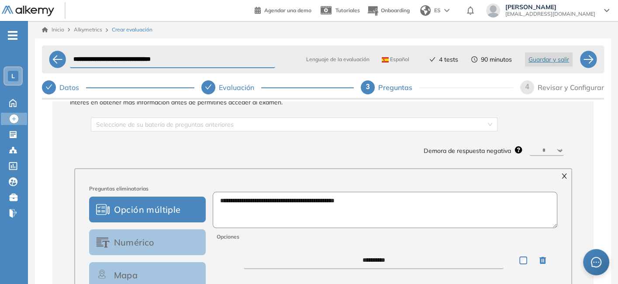
scroll to position [58, 0]
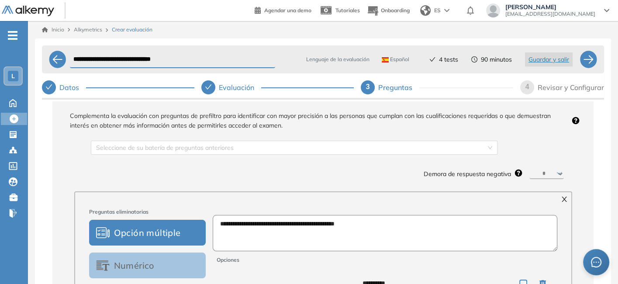
click at [441, 143] on input "search" at bounding box center [291, 147] width 390 height 13
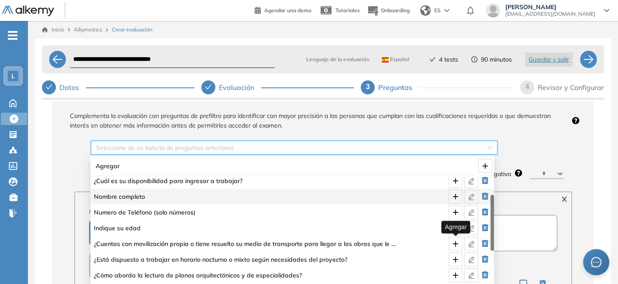
scroll to position [52, 0]
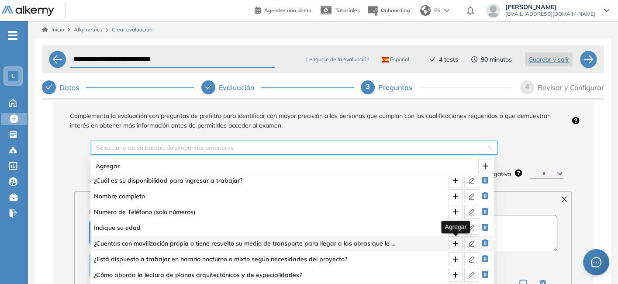
click at [455, 244] on icon "plus" at bounding box center [455, 244] width 0 height 6
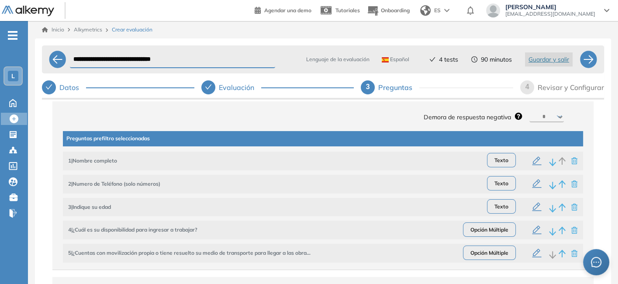
scroll to position [115, 0]
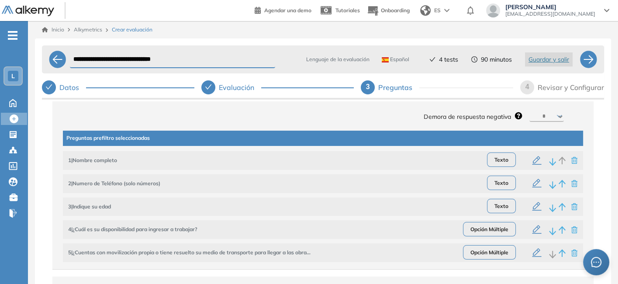
click at [533, 256] on icon "button" at bounding box center [537, 252] width 9 height 9
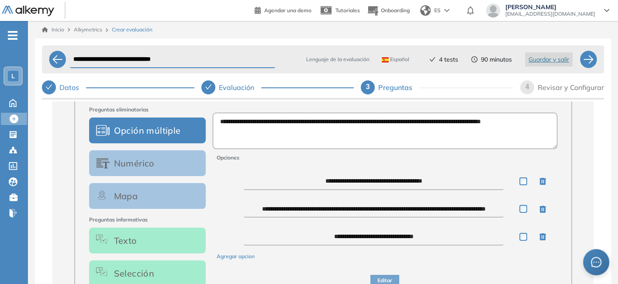
scroll to position [161, 0]
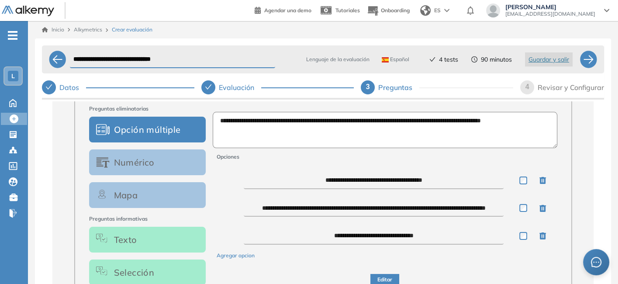
click at [388, 276] on button "Editar" at bounding box center [385, 280] width 29 height 12
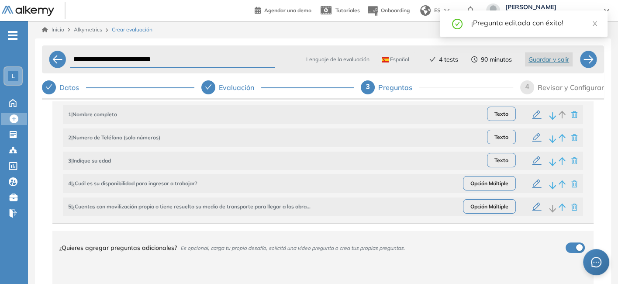
click at [532, 209] on icon "button" at bounding box center [537, 207] width 10 height 10
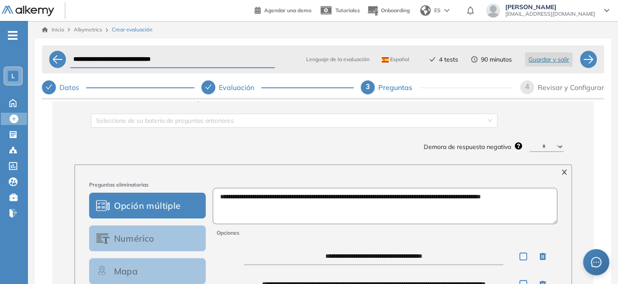
scroll to position [84, 0]
click at [254, 121] on input "search" at bounding box center [291, 121] width 390 height 13
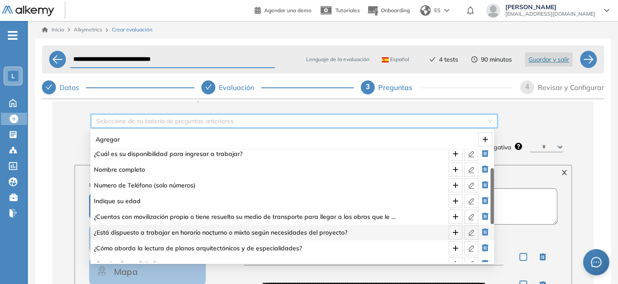
click at [219, 233] on span "¿Está dispuesto a trabajar en horario nocturno o mixto según necesidades del pr…" at bounding box center [245, 233] width 303 height 10
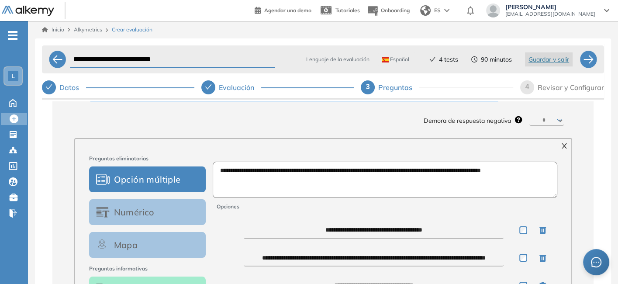
scroll to position [0, 0]
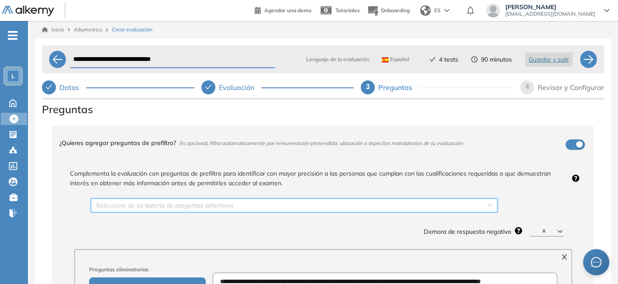
click at [267, 204] on input "search" at bounding box center [291, 205] width 390 height 13
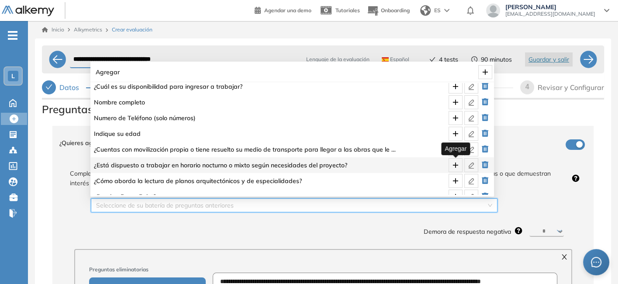
click at [456, 163] on icon "plus" at bounding box center [455, 165] width 7 height 7
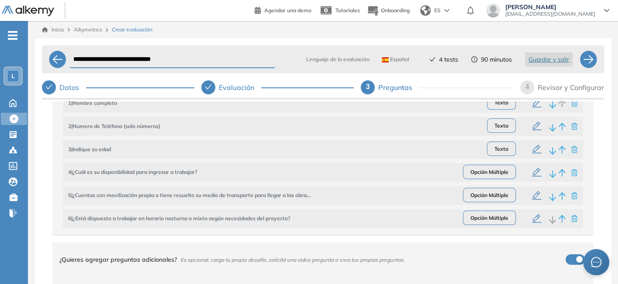
scroll to position [173, 0]
click at [533, 219] on icon "button" at bounding box center [537, 218] width 10 height 10
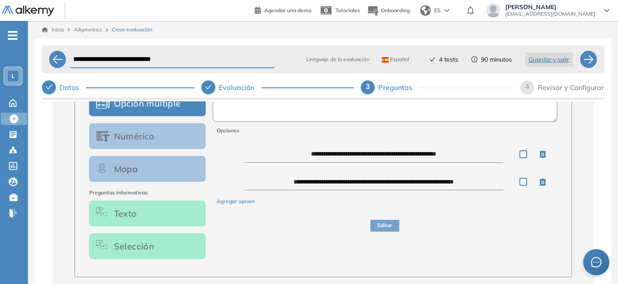
scroll to position [187, 0]
drag, startPoint x: 380, startPoint y: 184, endPoint x: 361, endPoint y: 185, distance: 18.8
click at [361, 185] on textarea "**********" at bounding box center [374, 182] width 260 height 17
type textarea "**********"
click at [382, 227] on button "Editar" at bounding box center [385, 226] width 29 height 12
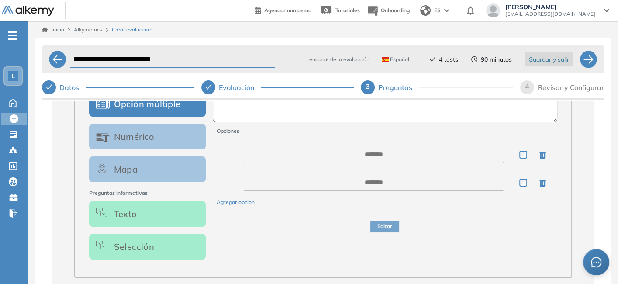
scroll to position [0, 0]
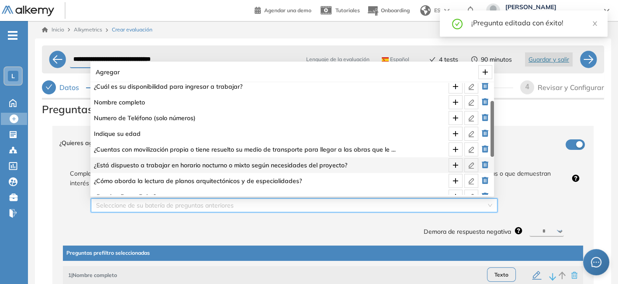
click at [367, 204] on input "search" at bounding box center [291, 205] width 390 height 13
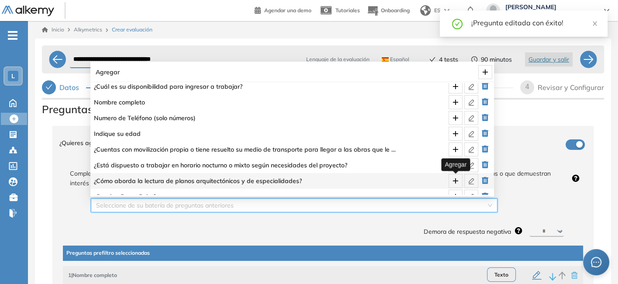
click at [453, 179] on icon "plus" at bounding box center [455, 180] width 7 height 7
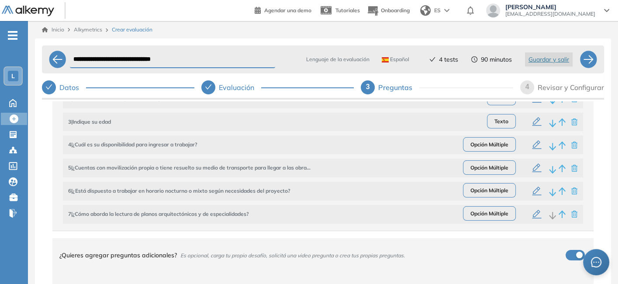
scroll to position [200, 0]
click at [533, 215] on icon "button" at bounding box center [537, 214] width 10 height 10
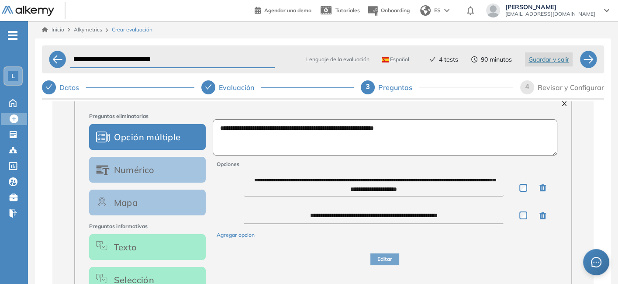
scroll to position [19, 0]
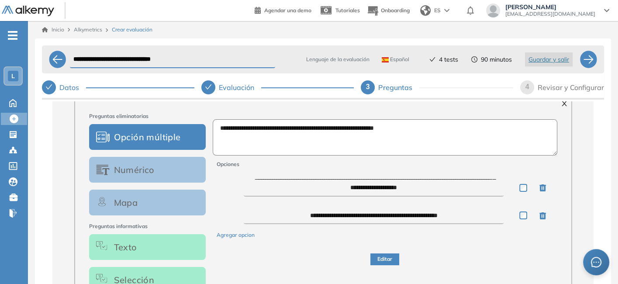
click at [383, 260] on button "Editar" at bounding box center [385, 259] width 29 height 12
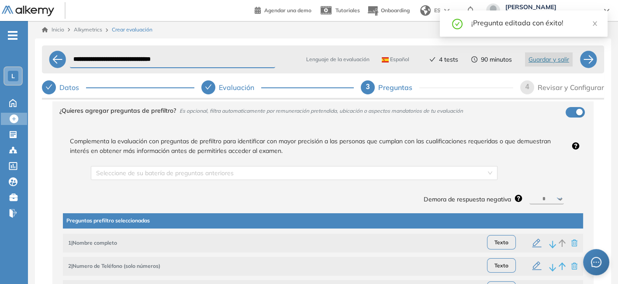
scroll to position [0, 0]
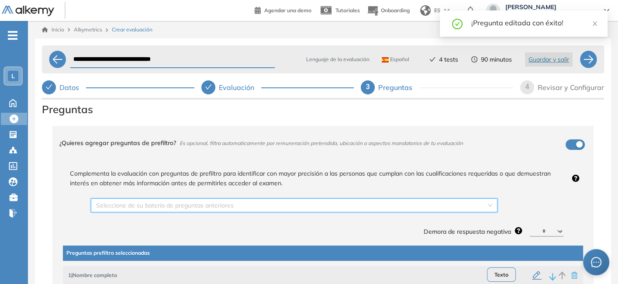
click at [368, 209] on input "search" at bounding box center [291, 205] width 390 height 13
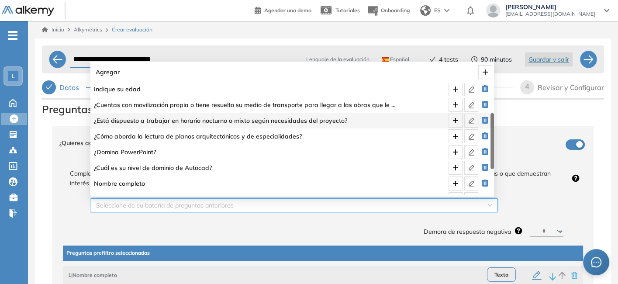
scroll to position [97, 0]
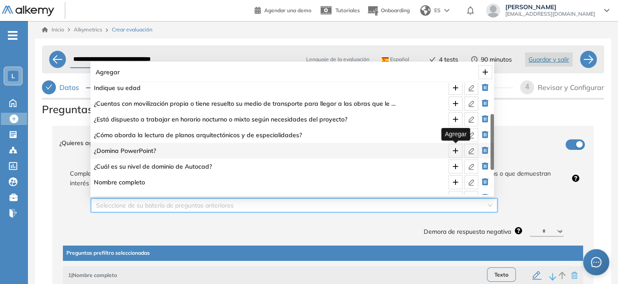
click at [455, 152] on icon "plus" at bounding box center [455, 151] width 0 height 6
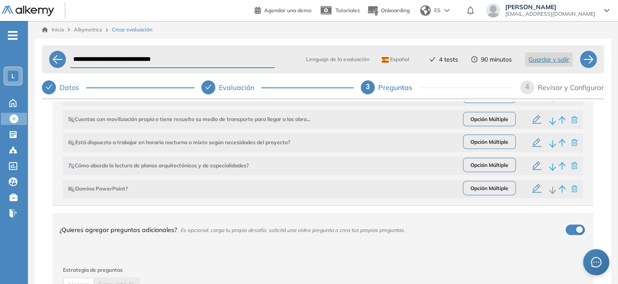
scroll to position [250, 0]
click at [535, 187] on icon "button" at bounding box center [537, 187] width 10 height 10
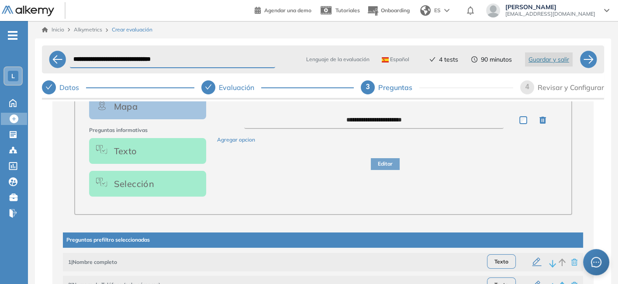
scroll to position [485, 0]
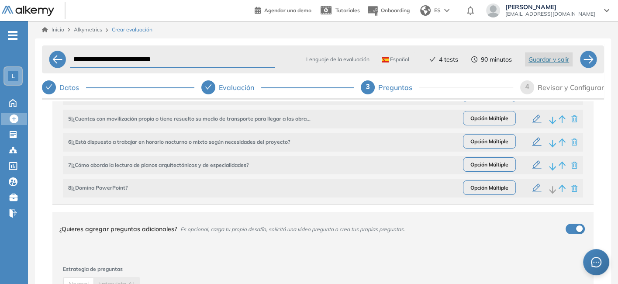
click at [533, 191] on icon "button" at bounding box center [537, 188] width 10 height 10
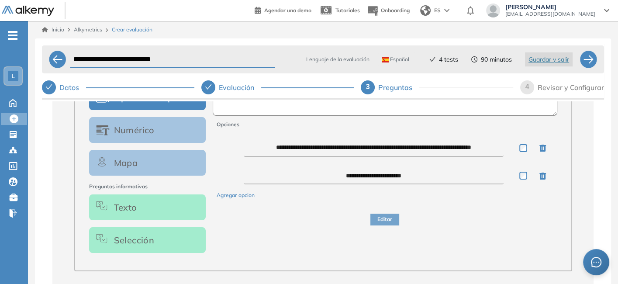
scroll to position [5, 0]
click at [381, 221] on button "Editar" at bounding box center [385, 220] width 29 height 12
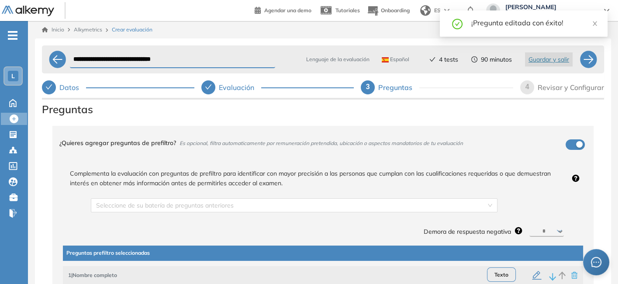
scroll to position [0, 0]
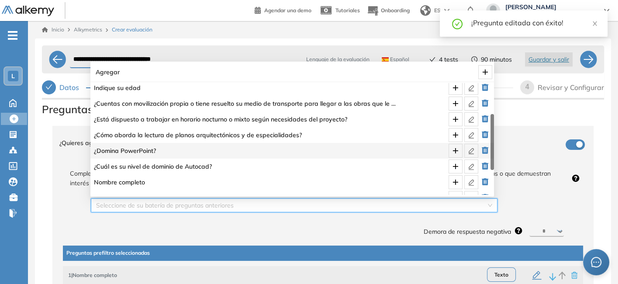
click at [368, 203] on input "search" at bounding box center [291, 205] width 390 height 13
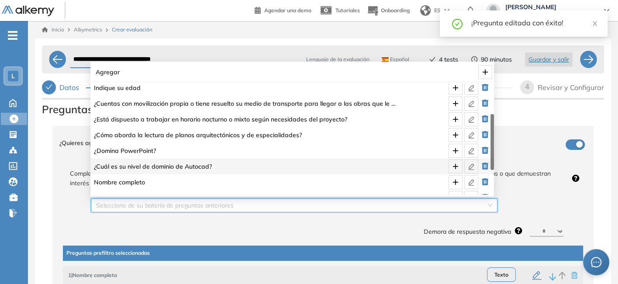
click at [292, 166] on span "¿Cuál es su nivel de dominio de Autocad?" at bounding box center [245, 167] width 303 height 10
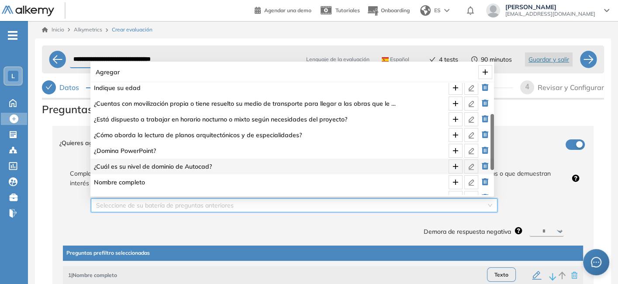
click at [484, 203] on div "Seleccione de su batería de preguntas anteriores" at bounding box center [294, 205] width 407 height 14
click at [455, 167] on icon "plus" at bounding box center [455, 166] width 7 height 7
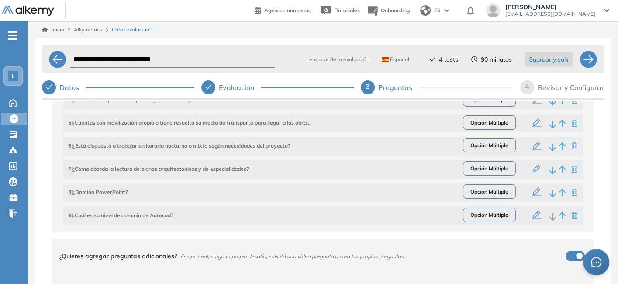
scroll to position [245, 0]
click at [534, 215] on icon "button" at bounding box center [537, 215] width 10 height 10
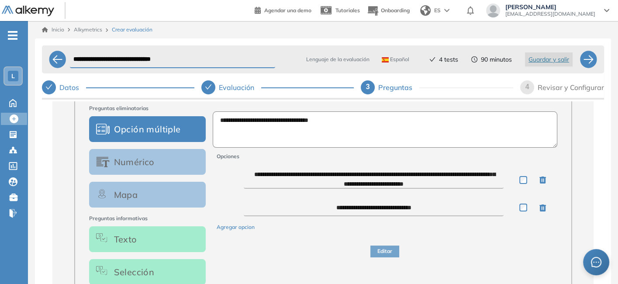
scroll to position [0, 0]
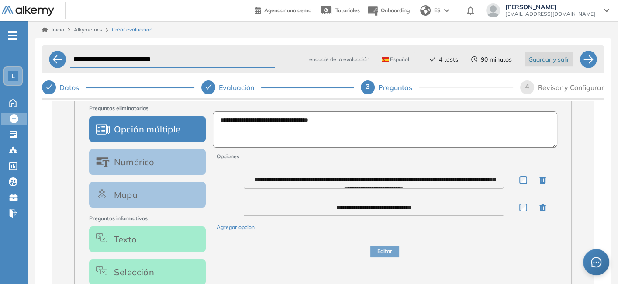
click at [257, 181] on textarea "**********" at bounding box center [374, 179] width 260 height 17
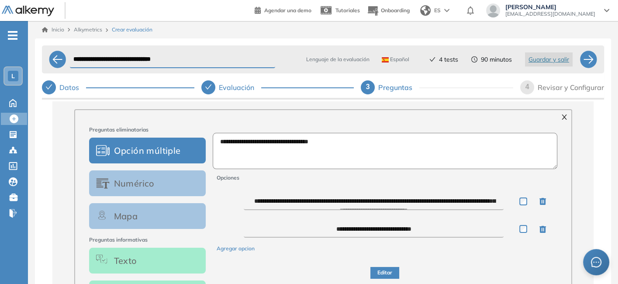
click at [368, 200] on textarea "**********" at bounding box center [374, 201] width 260 height 17
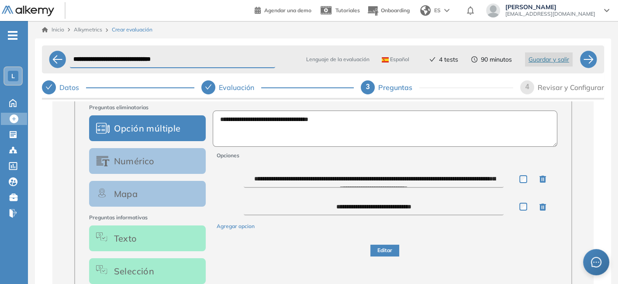
click at [261, 181] on textarea "**********" at bounding box center [374, 178] width 260 height 17
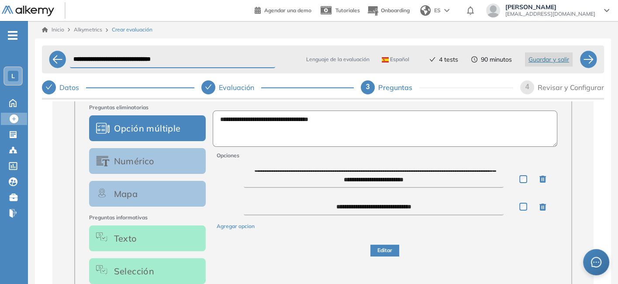
scroll to position [10, 0]
type textarea "**********"
click at [388, 251] on button "Editar" at bounding box center [385, 251] width 29 height 12
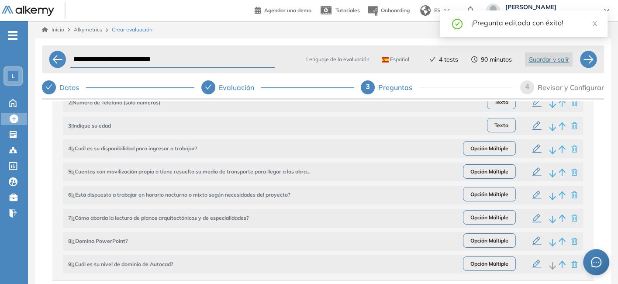
scroll to position [194, 0]
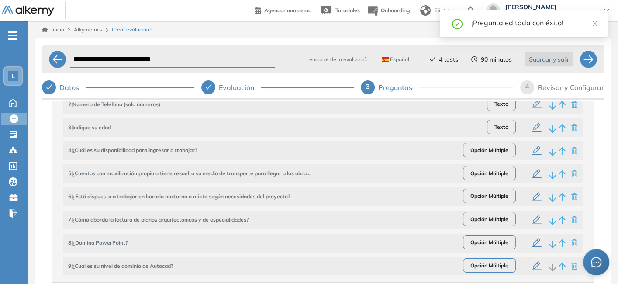
click at [532, 153] on icon "button" at bounding box center [537, 151] width 10 height 10
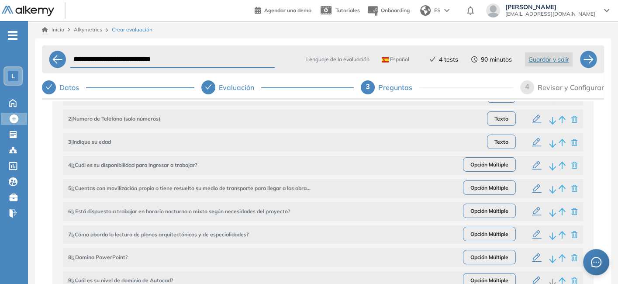
scroll to position [416, 0]
click at [532, 187] on icon "button" at bounding box center [537, 188] width 10 height 10
type textarea "**********"
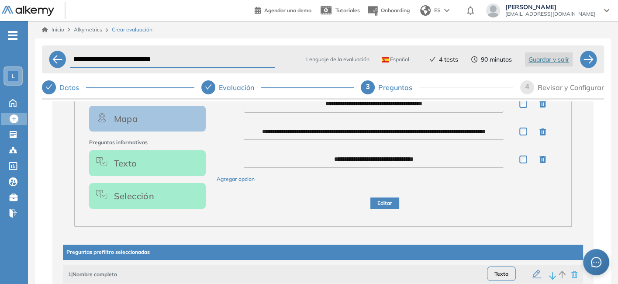
scroll to position [221, 0]
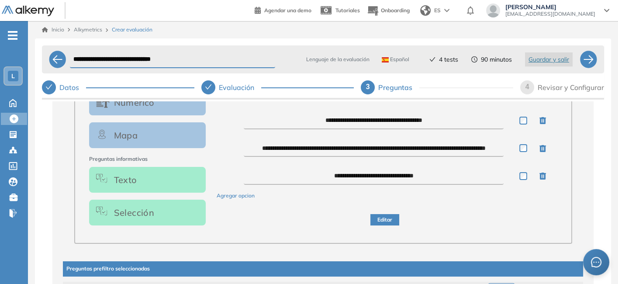
click at [388, 222] on button "Editar" at bounding box center [385, 220] width 29 height 12
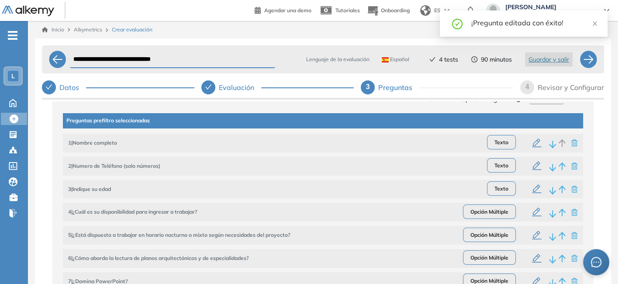
scroll to position [133, 0]
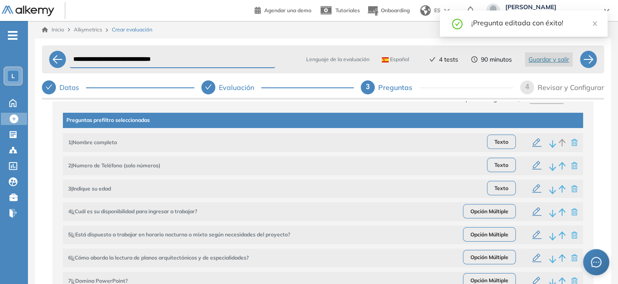
click at [532, 214] on icon "button" at bounding box center [537, 212] width 10 height 10
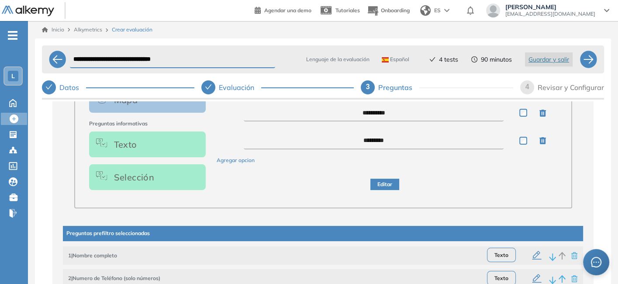
scroll to position [257, 0]
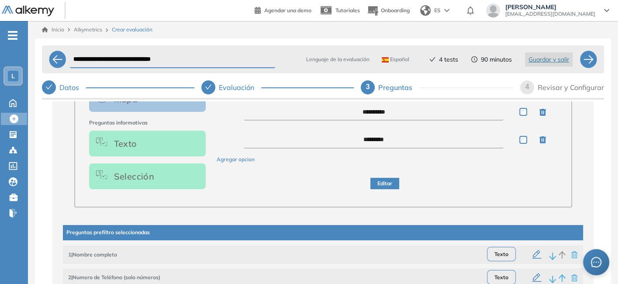
click at [380, 187] on button "Editar" at bounding box center [385, 184] width 29 height 12
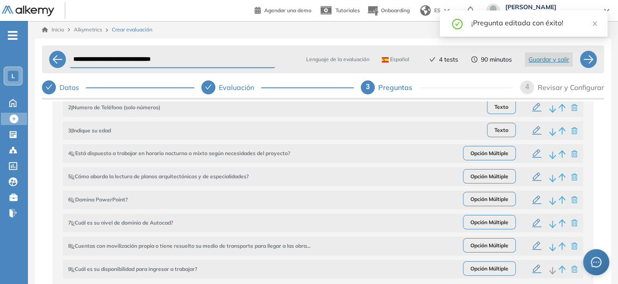
scroll to position [191, 0]
click at [533, 152] on icon "button" at bounding box center [537, 154] width 10 height 10
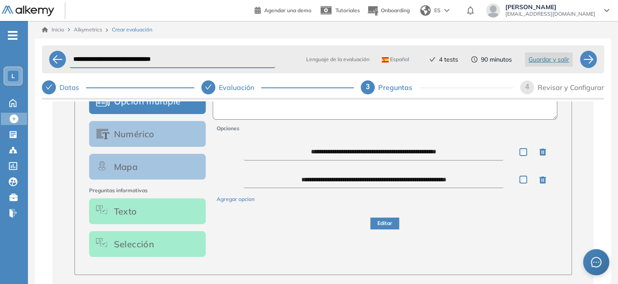
scroll to position [189, 0]
click at [380, 224] on button "Editar" at bounding box center [385, 224] width 29 height 12
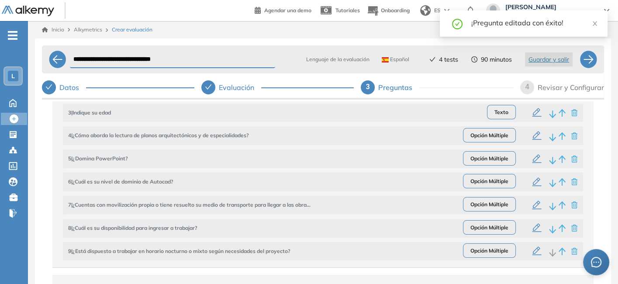
scroll to position [188, 0]
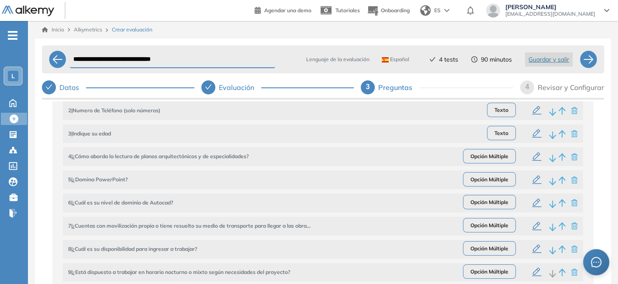
click at [532, 156] on icon "button" at bounding box center [537, 157] width 10 height 10
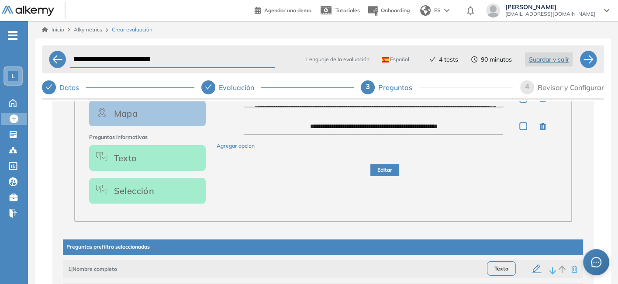
scroll to position [217, 0]
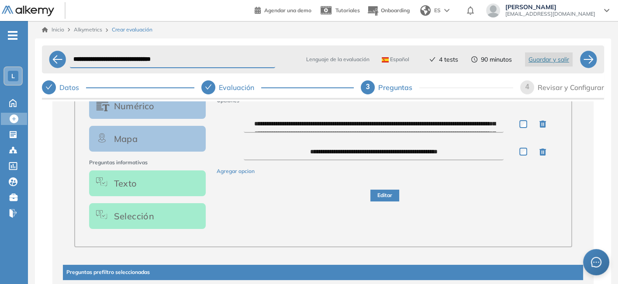
click at [380, 193] on button "Editar" at bounding box center [385, 196] width 29 height 12
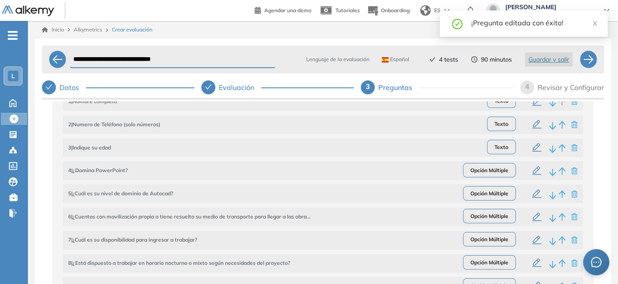
scroll to position [173, 0]
click at [533, 173] on icon "button" at bounding box center [537, 172] width 10 height 10
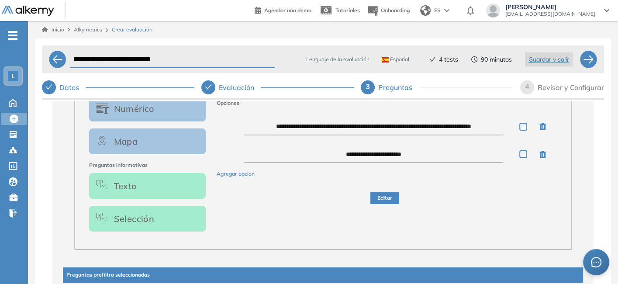
scroll to position [215, 0]
click at [385, 201] on button "Editar" at bounding box center [385, 198] width 29 height 12
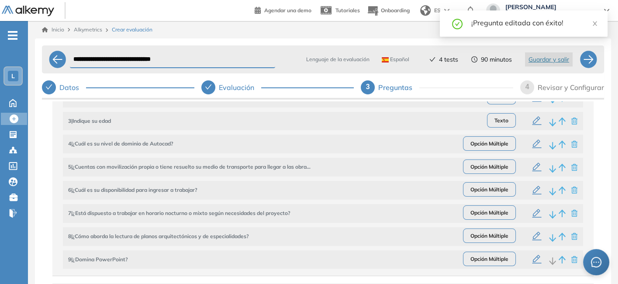
scroll to position [192, 0]
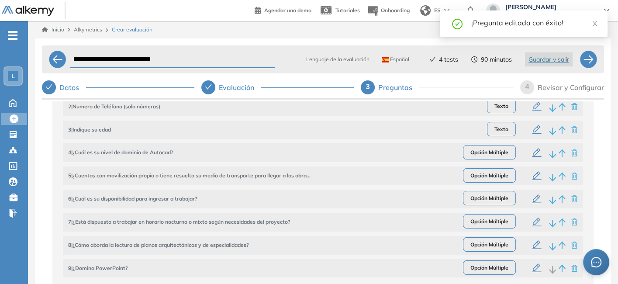
click at [532, 154] on icon "button" at bounding box center [537, 153] width 10 height 10
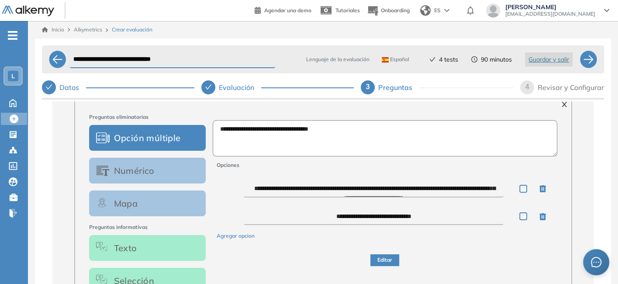
scroll to position [150, 0]
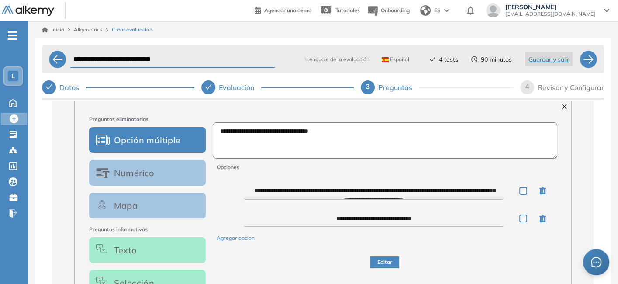
click at [381, 265] on button "Editar" at bounding box center [385, 263] width 29 height 12
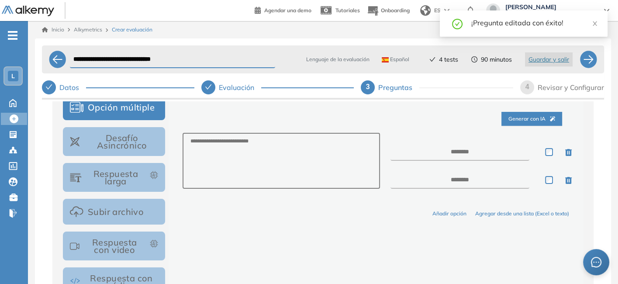
scroll to position [534, 0]
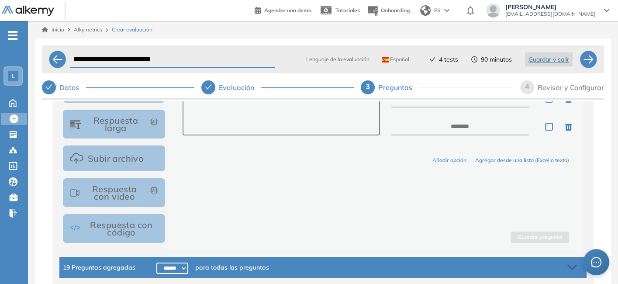
click at [293, 267] on div "19 Preguntas agregadas ***** ***** ****** ****** ****** ****** ****** ****** **…" at bounding box center [323, 267] width 528 height 21
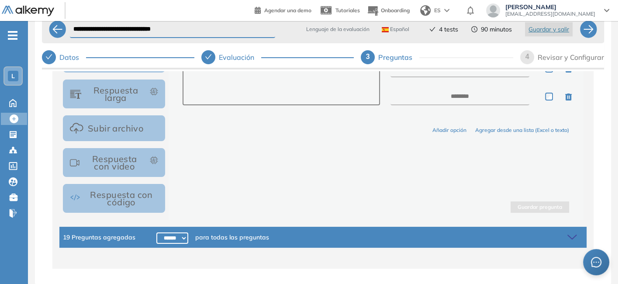
click at [571, 235] on icon at bounding box center [574, 237] width 12 height 12
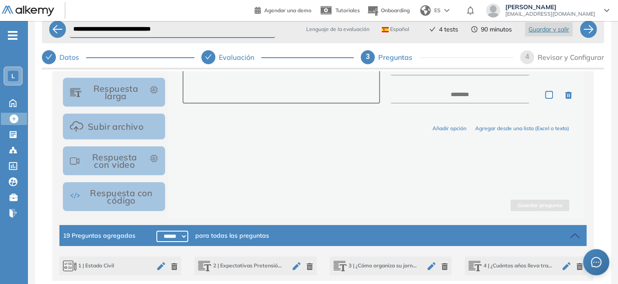
scroll to position [663, 0]
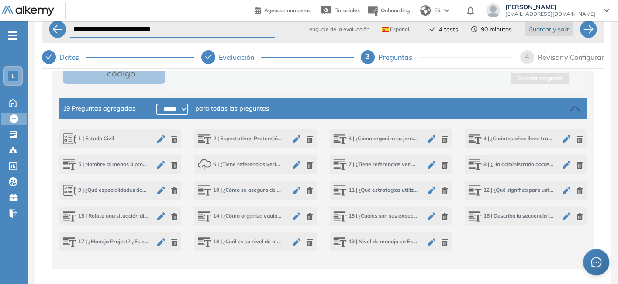
click at [442, 167] on icon "button" at bounding box center [444, 165] width 7 height 7
click at [443, 217] on icon "button" at bounding box center [445, 216] width 6 height 7
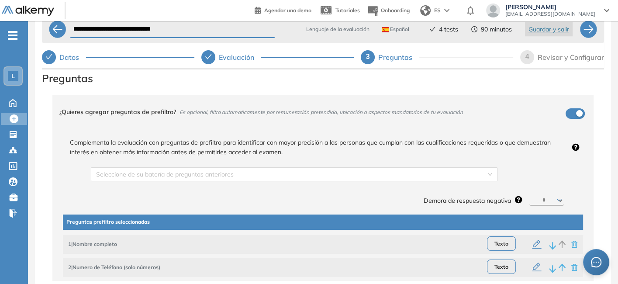
scroll to position [0, 0]
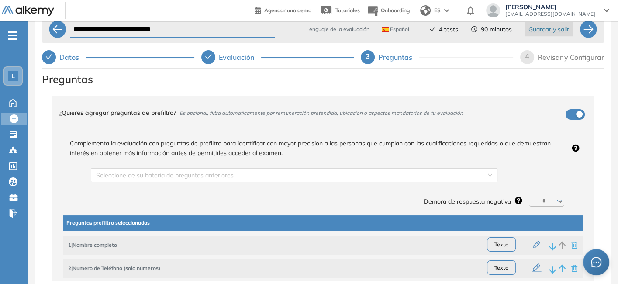
click at [544, 202] on select "********* ****** ****** ****** ******" at bounding box center [547, 201] width 35 height 10
select select "**"
click at [530, 196] on select "********* ****** ****** ****** ******" at bounding box center [547, 201] width 35 height 10
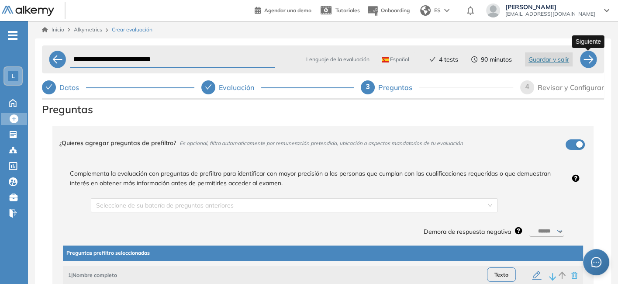
click at [587, 61] on div at bounding box center [588, 59] width 17 height 17
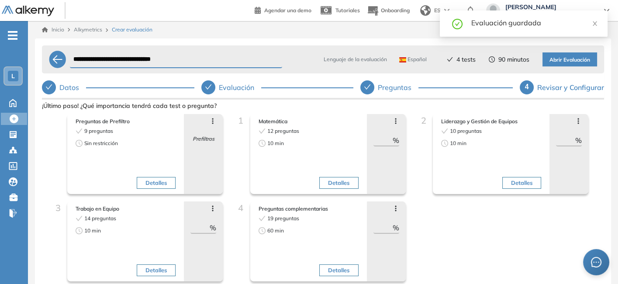
click at [562, 59] on span "Abrir Evaluación" at bounding box center [570, 60] width 41 height 8
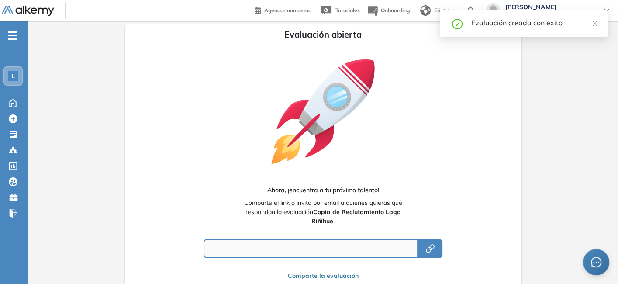
type input "**********"
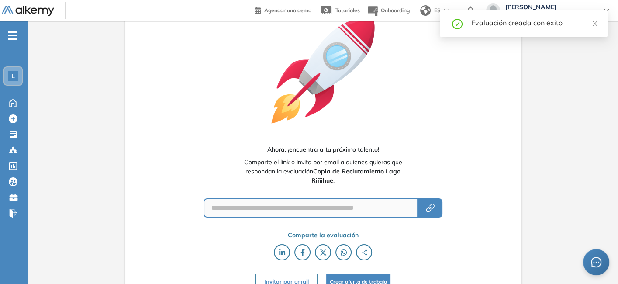
scroll to position [46, 0]
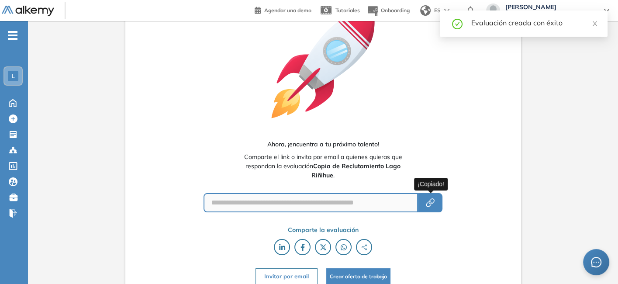
click at [436, 199] on icon "button" at bounding box center [430, 203] width 10 height 10
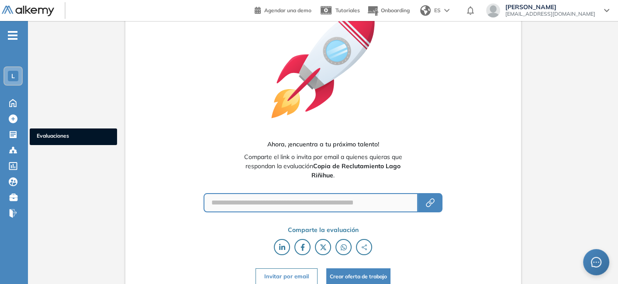
click at [16, 131] on icon at bounding box center [13, 134] width 7 height 7
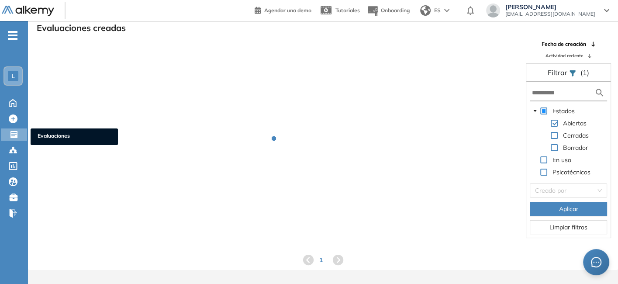
scroll to position [21, 0]
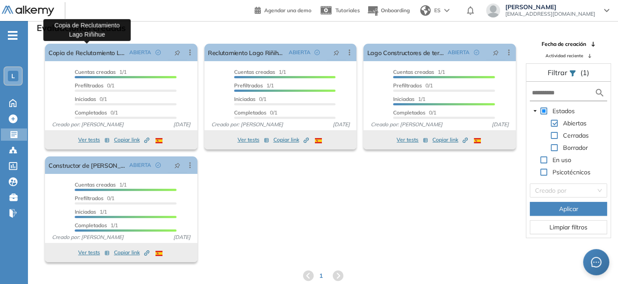
click at [80, 54] on link "Copia de Reclutamiento Lago Riñihue" at bounding box center [87, 52] width 77 height 17
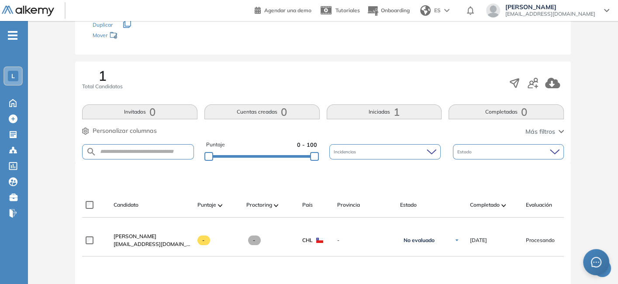
scroll to position [103, 0]
click at [383, 112] on button "Iniciadas 1" at bounding box center [384, 112] width 115 height 15
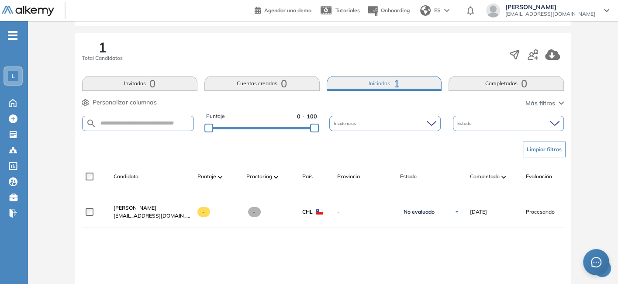
scroll to position [130, 0]
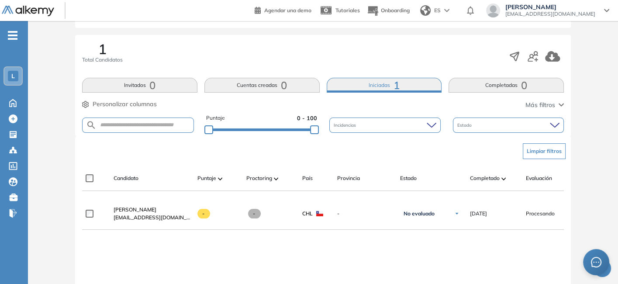
click at [134, 212] on span "[PERSON_NAME]" at bounding box center [135, 209] width 43 height 7
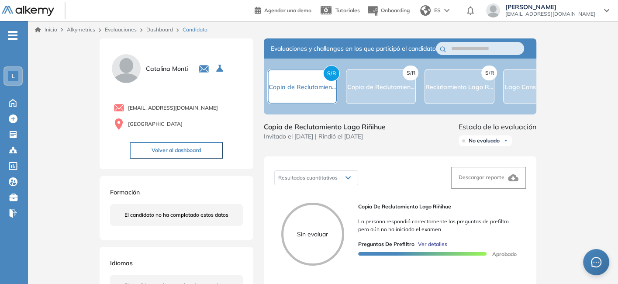
scroll to position [2, 0]
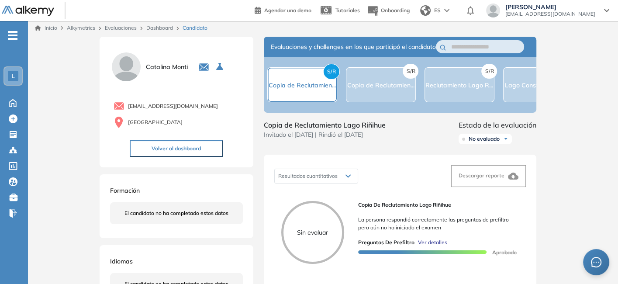
click at [123, 25] on link "Evaluaciones" at bounding box center [121, 27] width 32 height 7
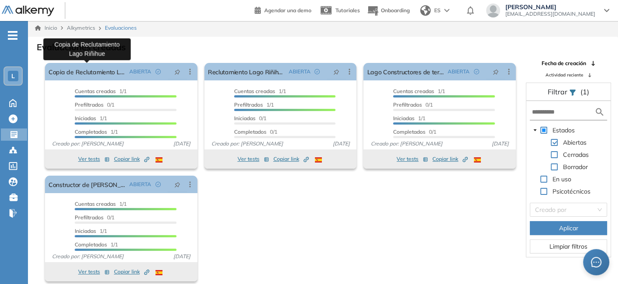
click at [87, 71] on link "Copia de Reclutamiento Lago Riñihue" at bounding box center [87, 71] width 77 height 17
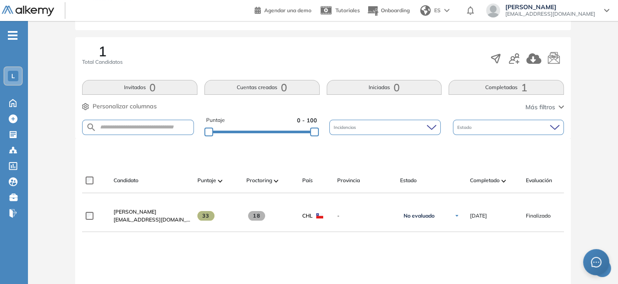
scroll to position [128, 0]
click at [144, 210] on span "[PERSON_NAME]" at bounding box center [135, 211] width 43 height 7
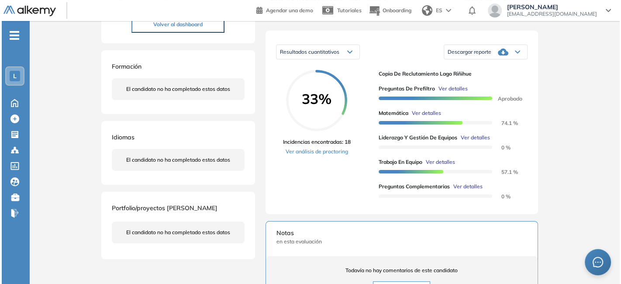
scroll to position [127, 0]
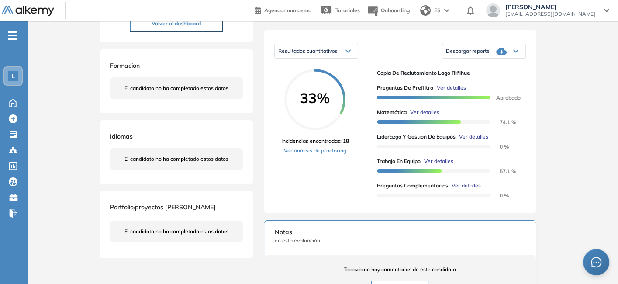
click at [417, 116] on span "Ver detalles" at bounding box center [424, 112] width 29 height 8
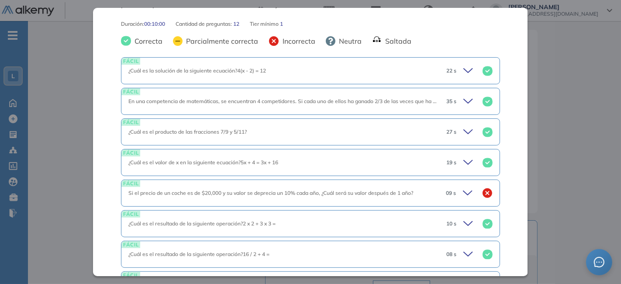
scroll to position [213, 0]
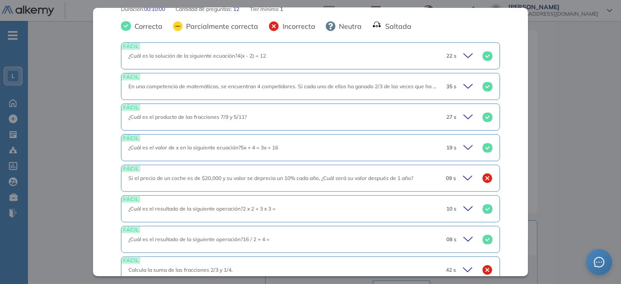
click at [463, 177] on icon at bounding box center [469, 178] width 12 height 12
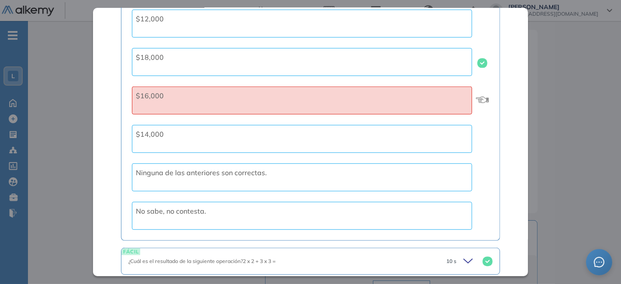
scroll to position [624, 0]
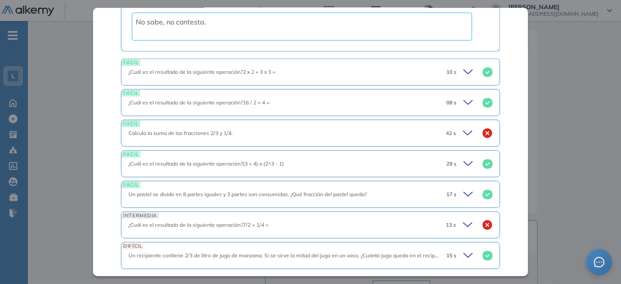
click at [463, 129] on icon at bounding box center [469, 133] width 12 height 12
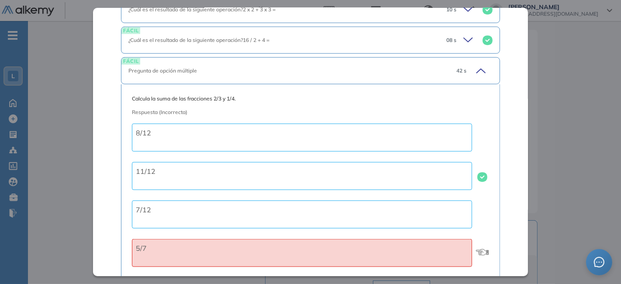
scroll to position [920, 0]
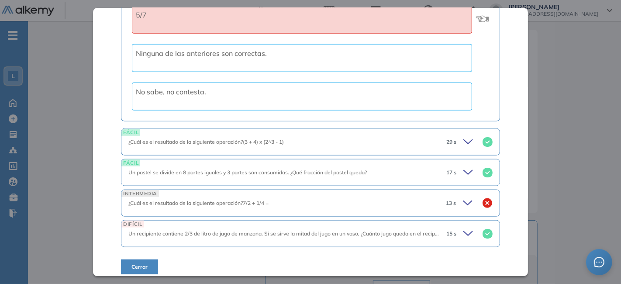
click at [463, 200] on icon at bounding box center [469, 203] width 12 height 12
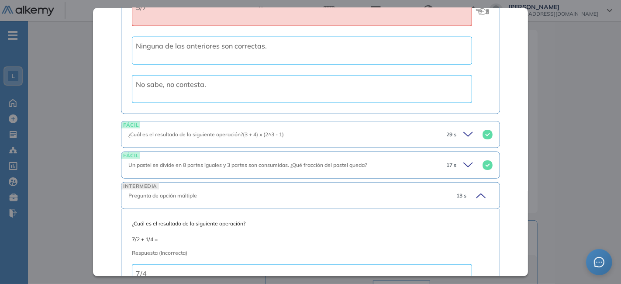
scroll to position [1214, 0]
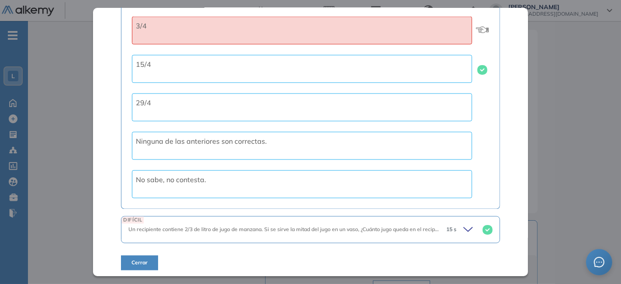
click at [155, 233] on div "DIFÍCIL Un recipiente contiene 2/3 de litro de jugo de manzana. Si se sirve la …" at bounding box center [310, 229] width 379 height 27
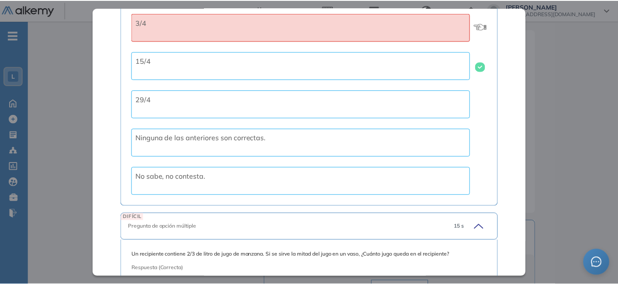
scroll to position [1487, 0]
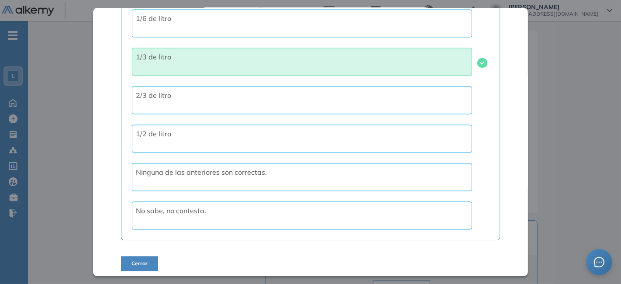
click at [141, 260] on span "Cerrar" at bounding box center [140, 264] width 16 height 8
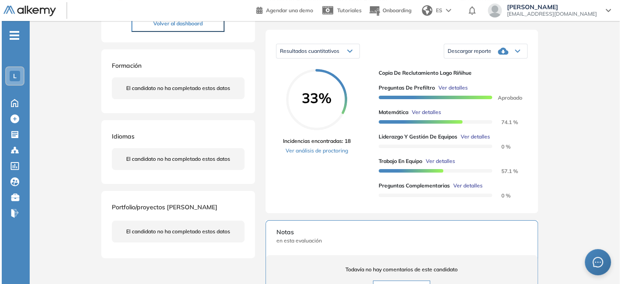
scroll to position [184, 0]
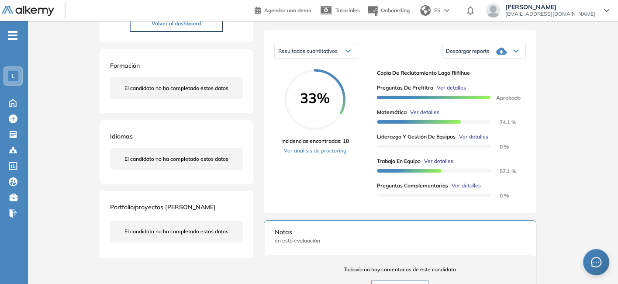
click at [471, 141] on span "Ver detalles" at bounding box center [473, 137] width 29 height 8
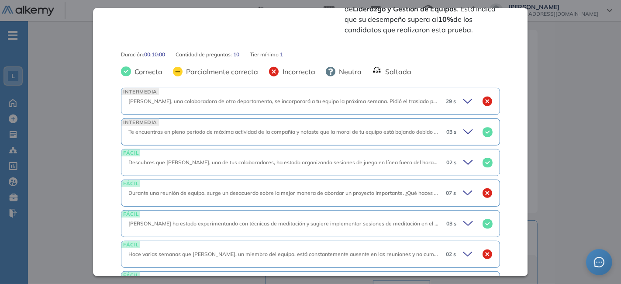
scroll to position [342, 0]
click at [241, 128] on div "Te encuentras en pleno período de máxima actividad de la compañía y notaste que…" at bounding box center [283, 132] width 311 height 8
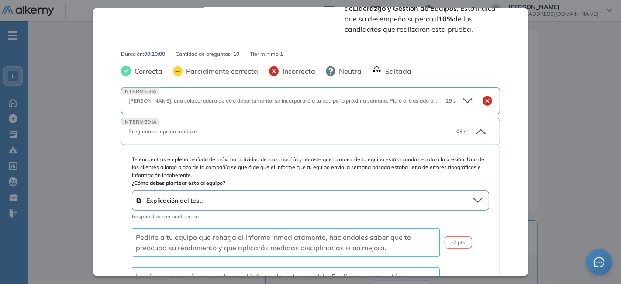
click at [474, 129] on icon at bounding box center [480, 131] width 12 height 12
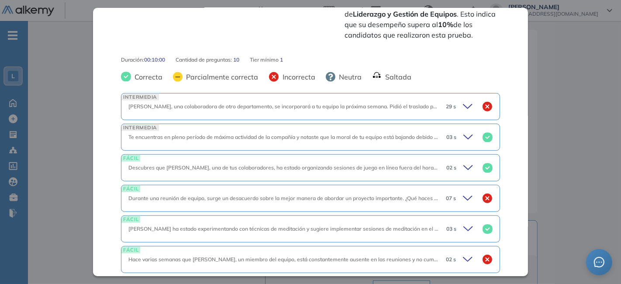
scroll to position [330, 0]
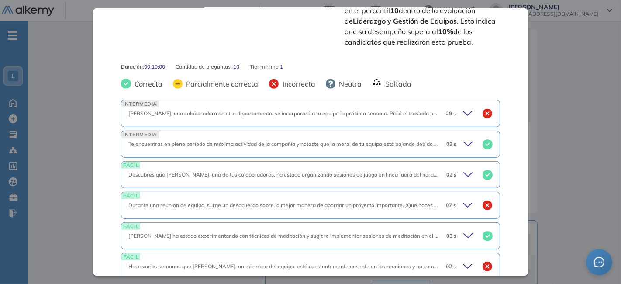
click at [463, 110] on icon at bounding box center [469, 114] width 12 height 12
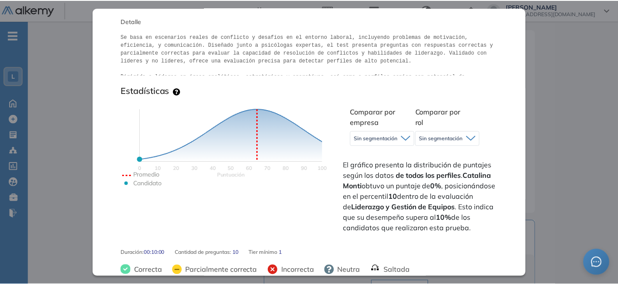
scroll to position [0, 0]
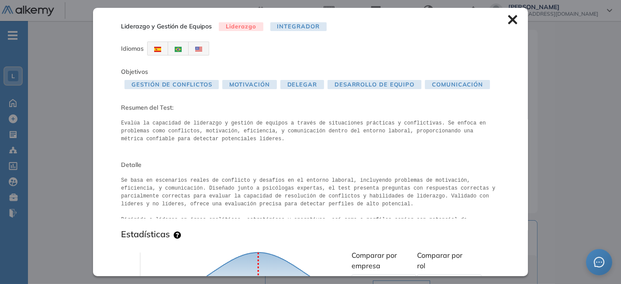
click at [508, 16] on icon at bounding box center [513, 20] width 10 height 10
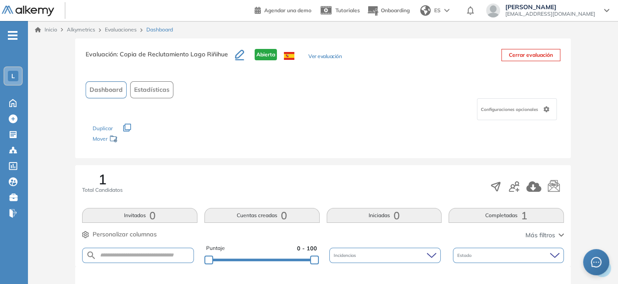
click at [237, 56] on icon "button" at bounding box center [239, 55] width 9 height 10
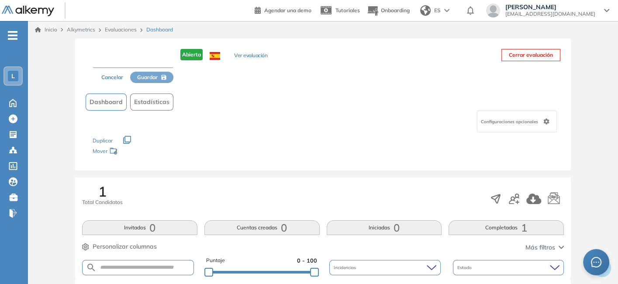
click at [130, 59] on input "text" at bounding box center [133, 60] width 81 height 16
type input "**********"
click at [149, 75] on span "Guardar" at bounding box center [148, 77] width 21 height 8
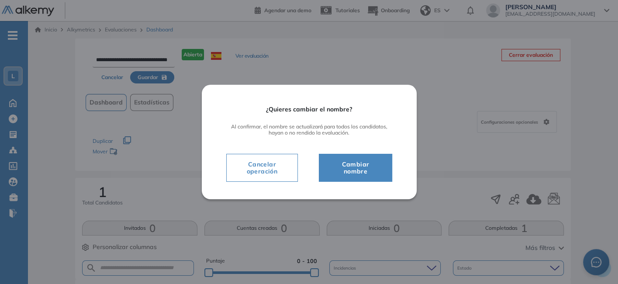
click at [361, 168] on span "Cambiar nombre" at bounding box center [355, 167] width 51 height 17
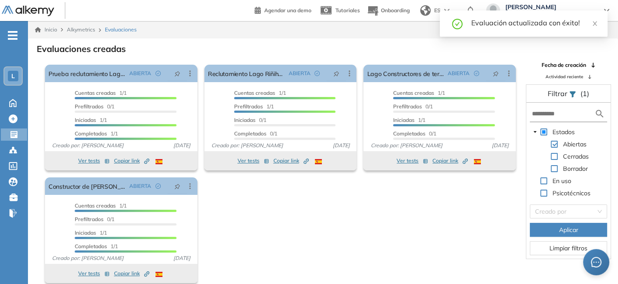
click at [555, 154] on span at bounding box center [554, 156] width 7 height 7
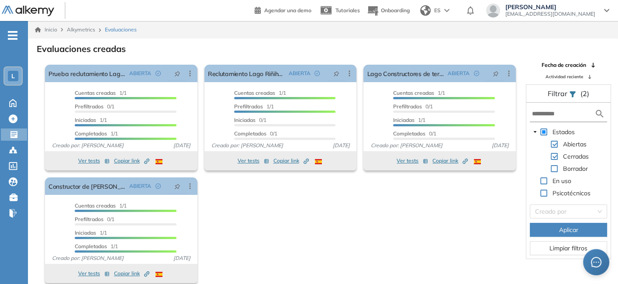
click at [555, 142] on span at bounding box center [554, 144] width 7 height 7
click at [563, 231] on span "Aplicar" at bounding box center [568, 230] width 19 height 10
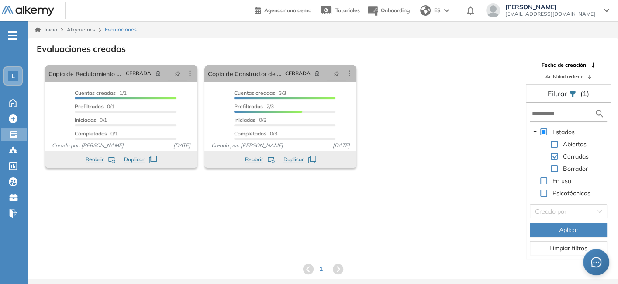
click at [554, 142] on span at bounding box center [554, 144] width 7 height 7
click at [554, 153] on span at bounding box center [554, 156] width 7 height 7
click at [562, 229] on span "Aplicar" at bounding box center [568, 230] width 19 height 10
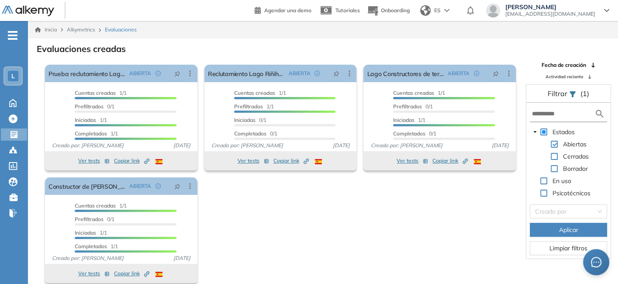
scroll to position [21, 0]
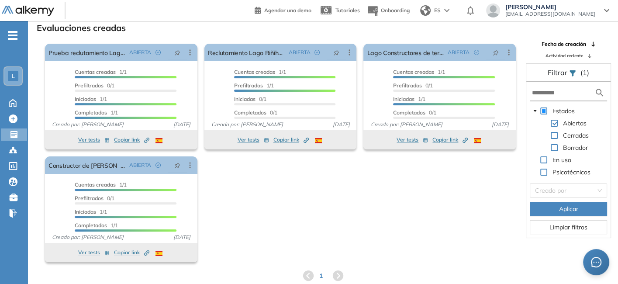
click at [508, 50] on icon at bounding box center [509, 52] width 9 height 9
click at [455, 205] on div "El proctoring será activado ¡Importante!: Los usuarios que ya realizaron la eva…" at bounding box center [281, 153] width 478 height 226
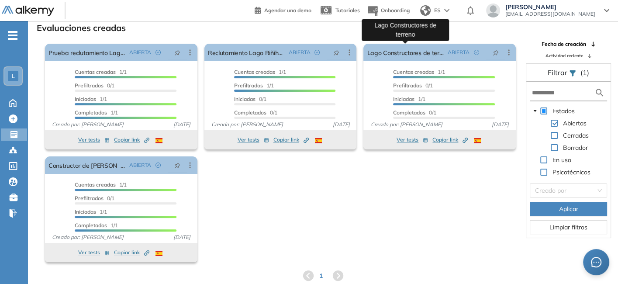
click at [415, 56] on link "Lago Constructores de terreno" at bounding box center [405, 52] width 77 height 17
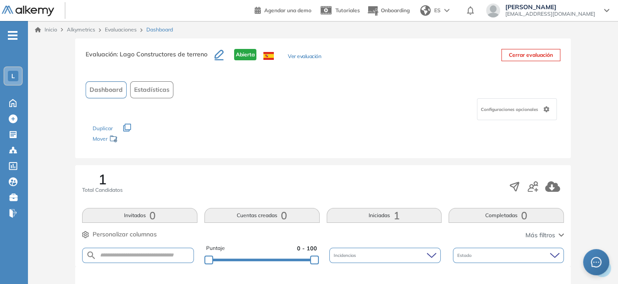
click at [514, 58] on button "Cerrar evaluación" at bounding box center [531, 55] width 59 height 12
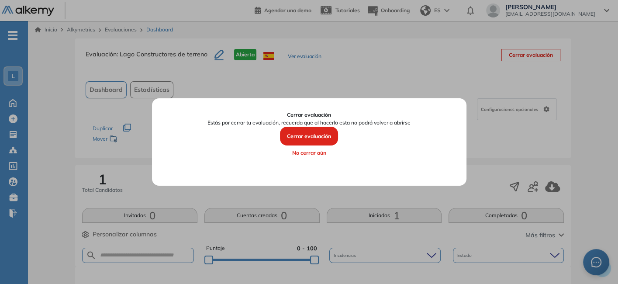
click at [319, 132] on button "Cerrar evaluación" at bounding box center [309, 136] width 58 height 19
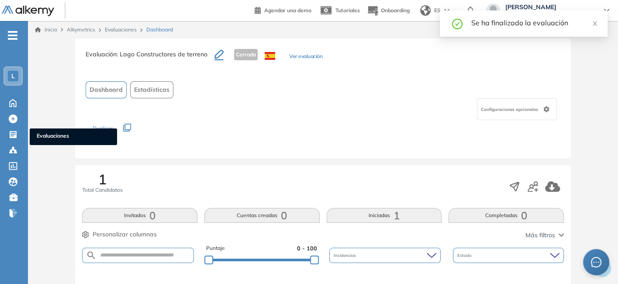
click at [12, 133] on icon at bounding box center [13, 134] width 7 height 7
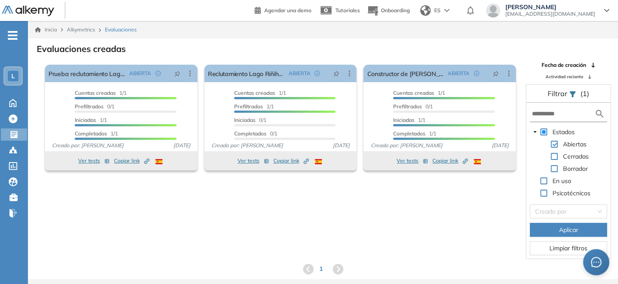
click at [145, 160] on icon "Created by potrace 1.16, written by [PERSON_NAME] [DATE]-[DATE]" at bounding box center [146, 161] width 5 height 5
